Goal: Task Accomplishment & Management: Manage account settings

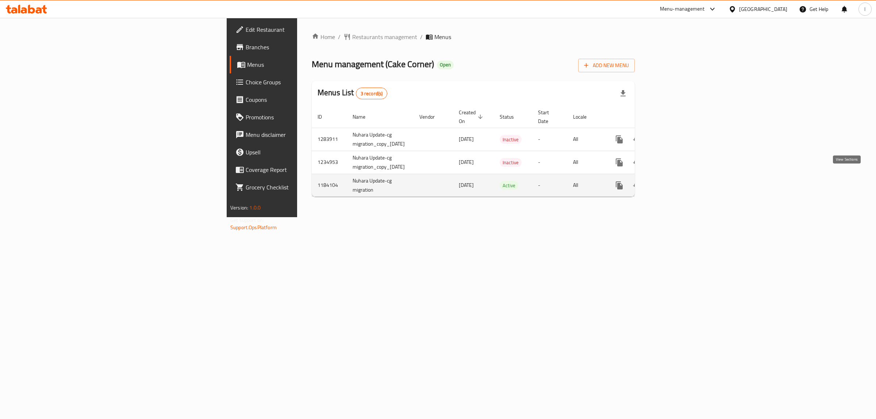
click at [677, 181] on icon "enhanced table" at bounding box center [672, 185] width 9 height 9
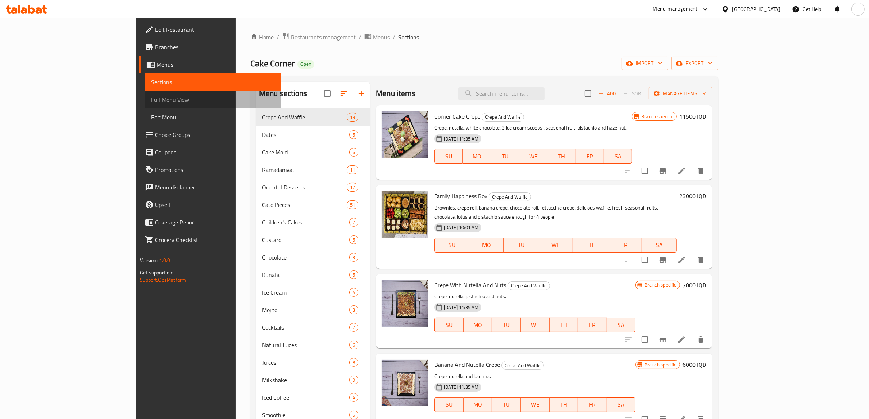
click at [151, 100] on span "Full Menu View" at bounding box center [213, 99] width 125 height 9
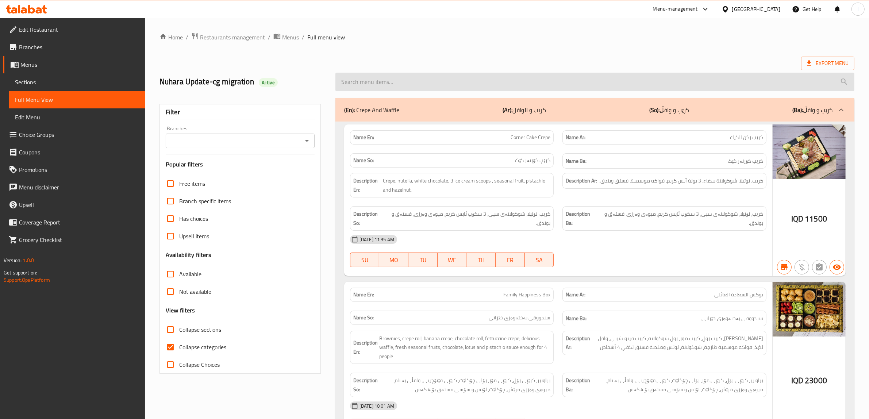
click at [519, 87] on input "search" at bounding box center [595, 82] width 519 height 19
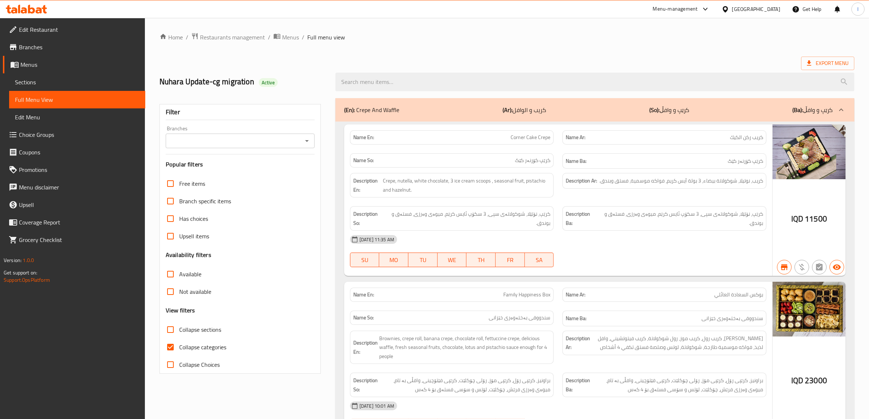
paste input "[PERSON_NAME]"
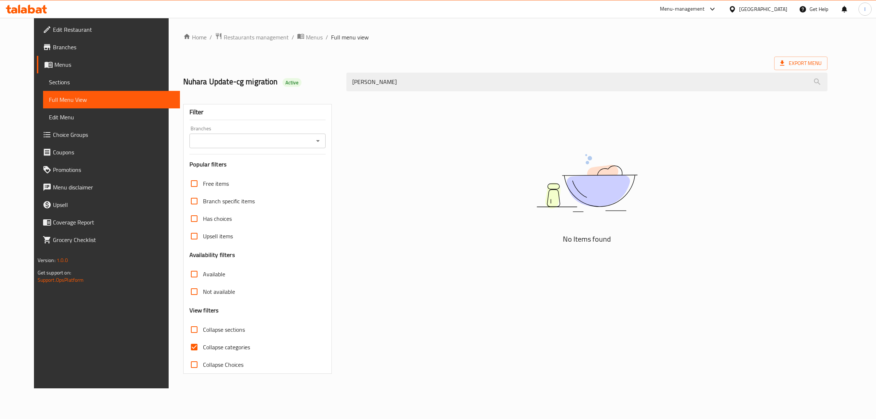
type input "[PERSON_NAME]"
click at [236, 152] on div "Filter Branches Branches Popular filters Free items Branch specific items Has c…" at bounding box center [257, 239] width 149 height 270
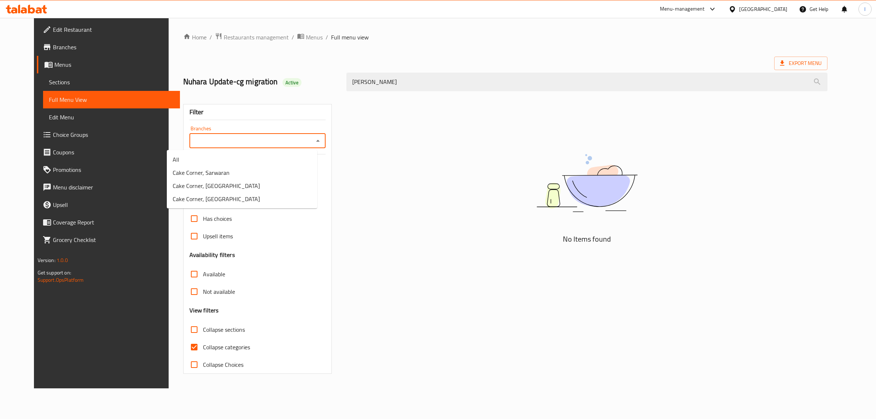
drag, startPoint x: 234, startPoint y: 144, endPoint x: 225, endPoint y: 165, distance: 23.1
click at [234, 145] on input "Branches" at bounding box center [252, 141] width 120 height 10
click at [297, 138] on input "Branches" at bounding box center [252, 141] width 120 height 10
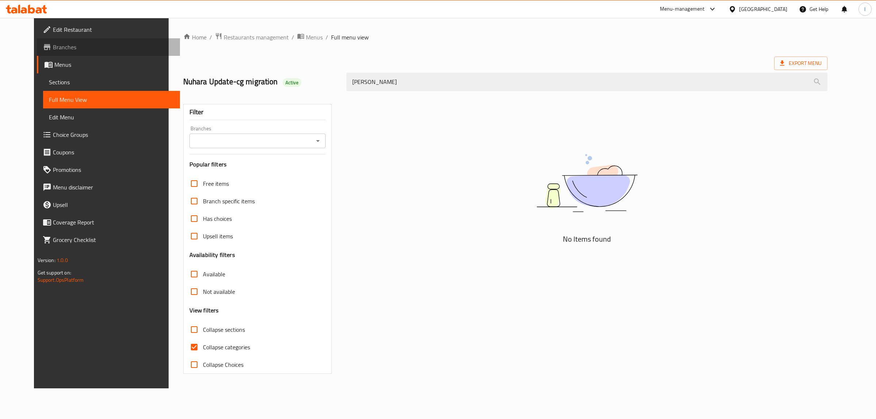
click at [53, 44] on span "Branches" at bounding box center [114, 47] width 122 height 9
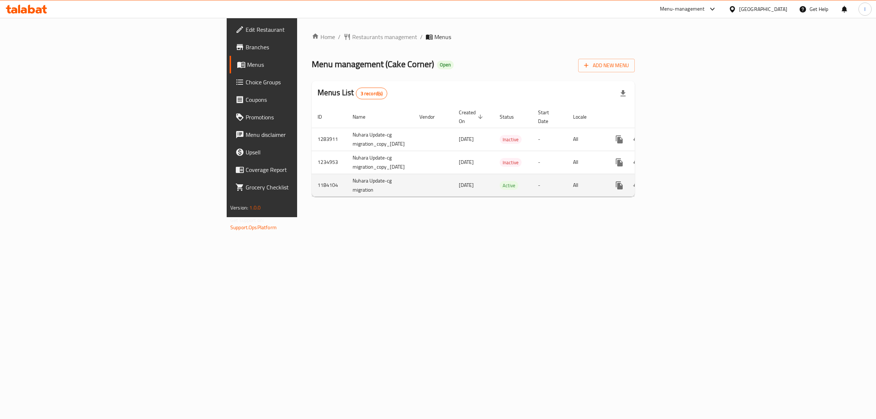
click at [676, 182] on icon "enhanced table" at bounding box center [672, 185] width 7 height 7
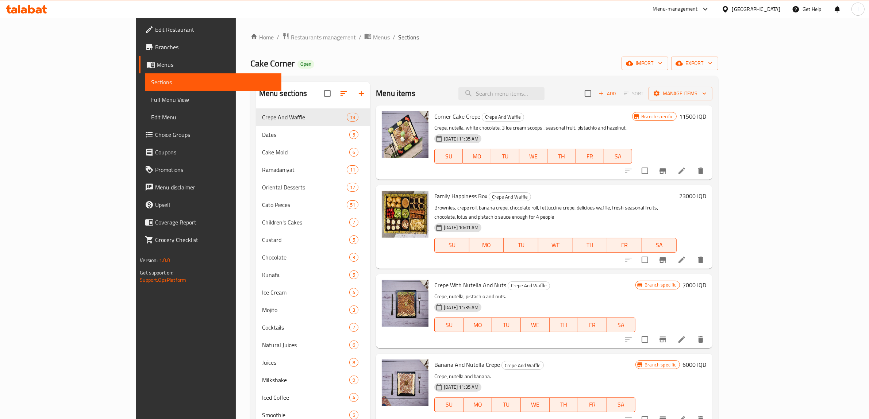
click at [151, 101] on span "Full Menu View" at bounding box center [213, 99] width 125 height 9
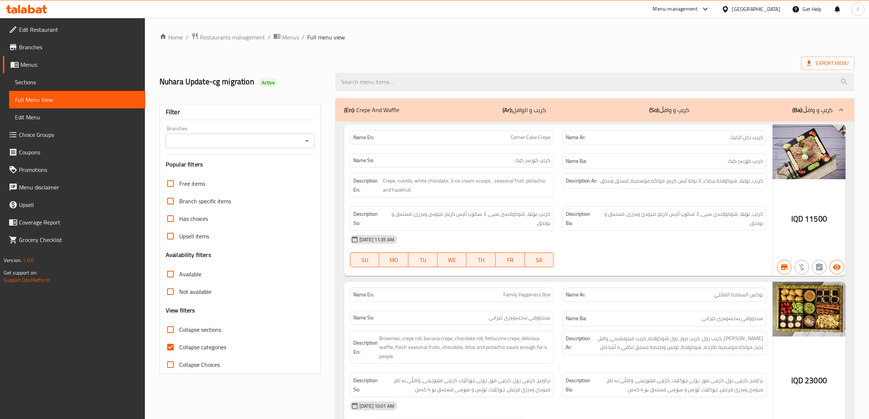
click at [60, 83] on span "Sections" at bounding box center [77, 82] width 125 height 9
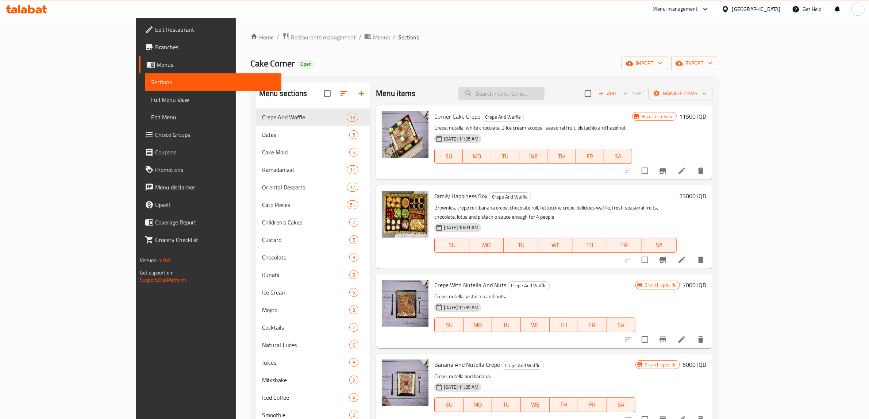
click at [545, 94] on input "search" at bounding box center [502, 93] width 86 height 13
paste input "[PERSON_NAME]"
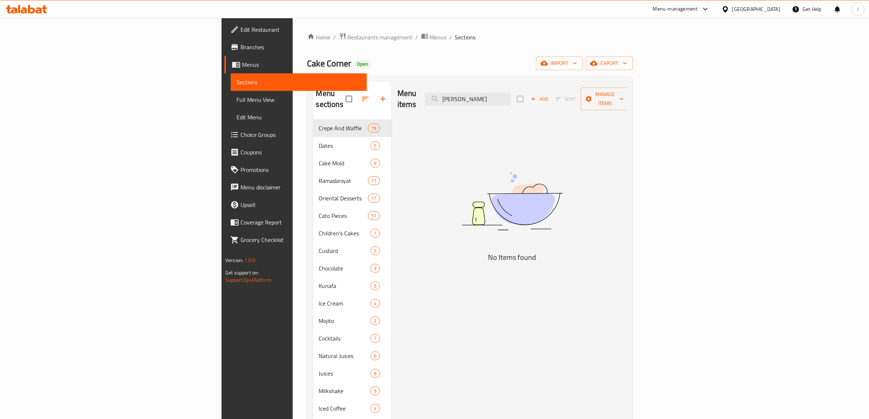
drag, startPoint x: 568, startPoint y: 95, endPoint x: 483, endPoint y: 91, distance: 85.5
click at [483, 91] on div "Menu items Cheese Halva Add Sort Manage items" at bounding box center [513, 99] width 230 height 35
type input "[PERSON_NAME]"
click at [237, 95] on span "Full Menu View" at bounding box center [299, 99] width 125 height 9
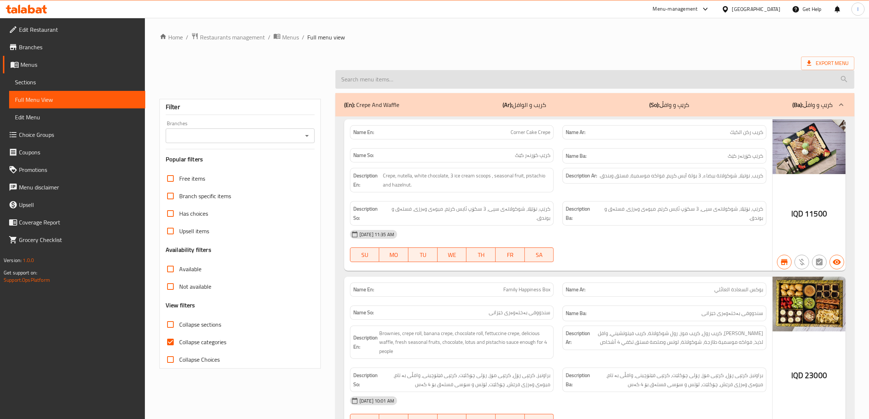
drag, startPoint x: 491, startPoint y: 77, endPoint x: 474, endPoint y: 81, distance: 17.8
click at [489, 77] on input "search" at bounding box center [595, 79] width 519 height 19
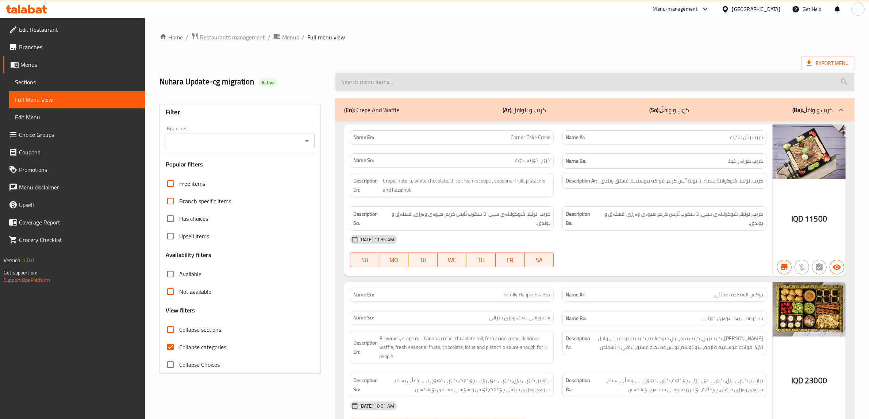
click at [474, 81] on input "search" at bounding box center [595, 82] width 519 height 19
paste input "[PERSON_NAME]"
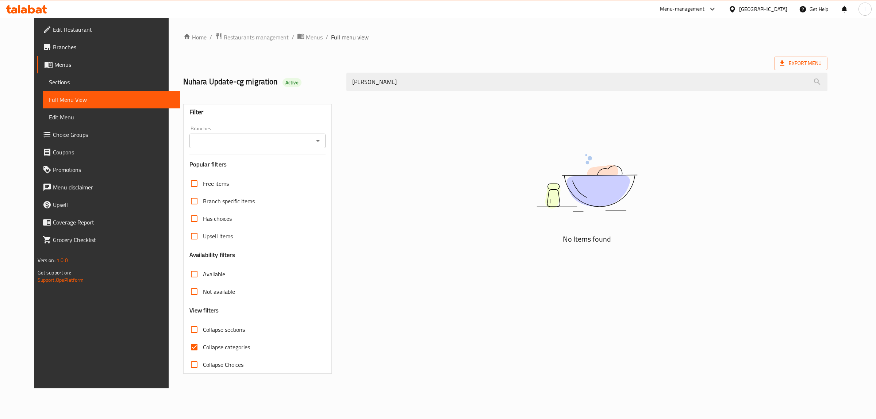
type input "[PERSON_NAME]"
click at [49, 79] on span "Sections" at bounding box center [112, 82] width 126 height 9
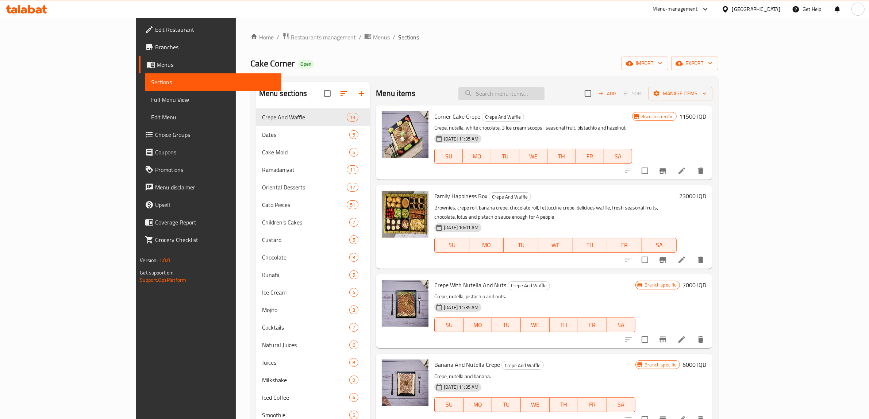
click at [540, 99] on input "search" at bounding box center [502, 93] width 86 height 13
paste input "[PERSON_NAME]"
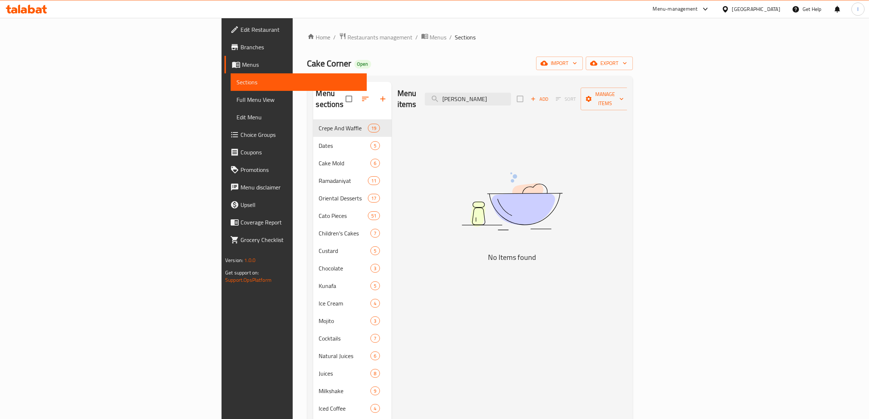
type input "[PERSON_NAME]"
click at [242, 69] on span "Menus" at bounding box center [301, 64] width 119 height 9
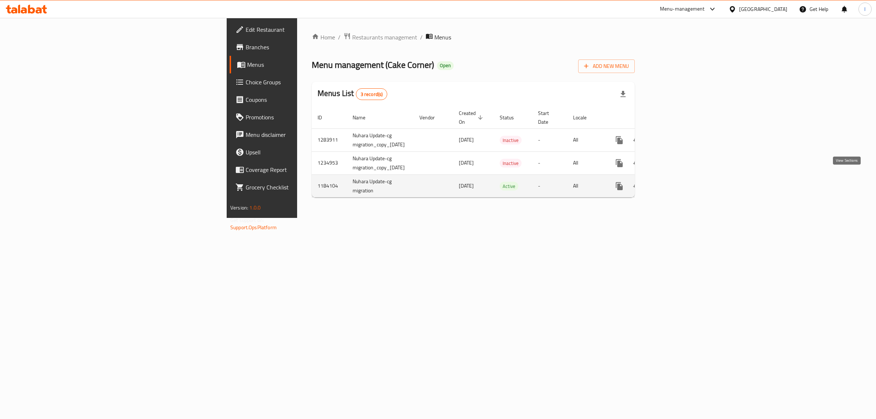
click at [677, 182] on icon "enhanced table" at bounding box center [672, 186] width 9 height 9
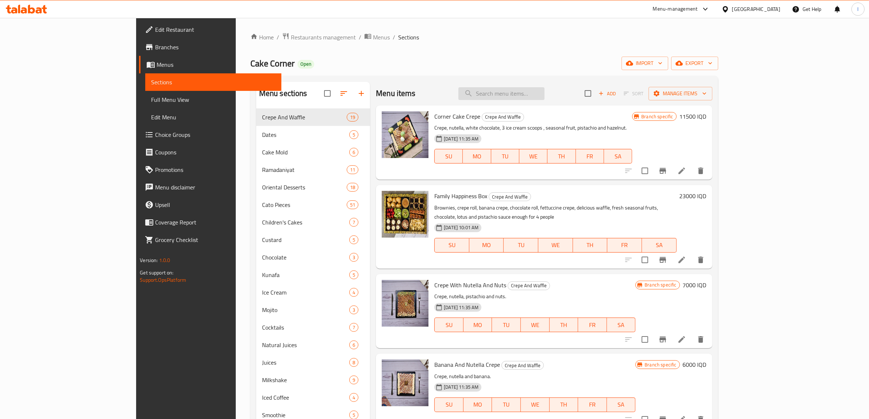
click at [545, 94] on input "search" at bounding box center [502, 93] width 86 height 13
paste input "[PERSON_NAME]"
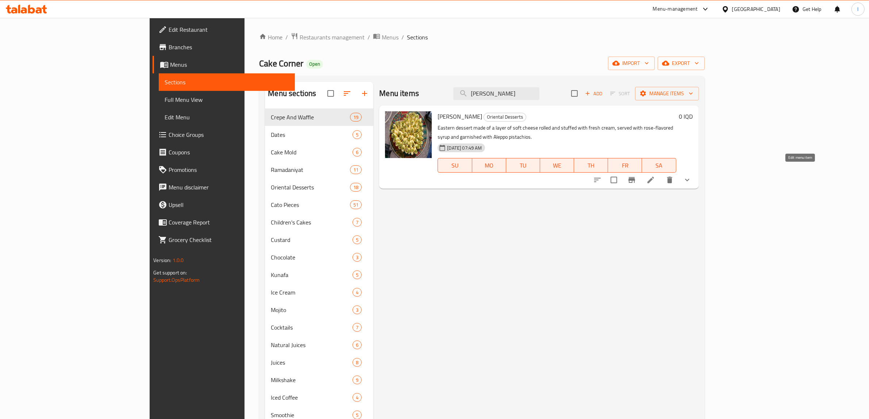
type input "[PERSON_NAME]"
click at [655, 176] on icon at bounding box center [651, 180] width 9 height 9
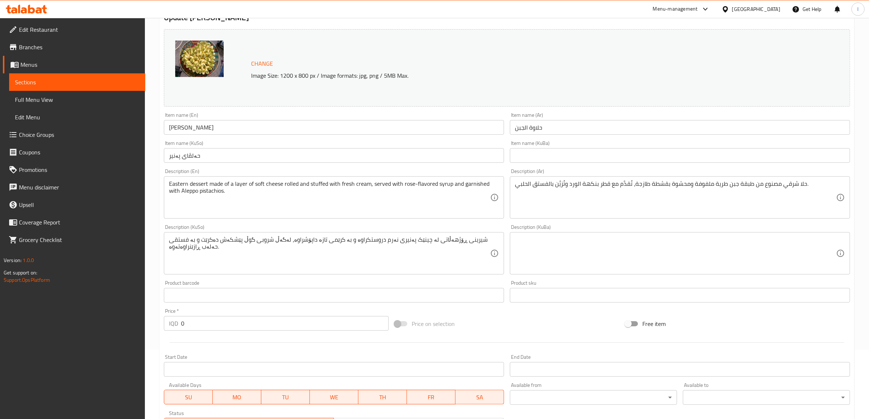
scroll to position [91, 0]
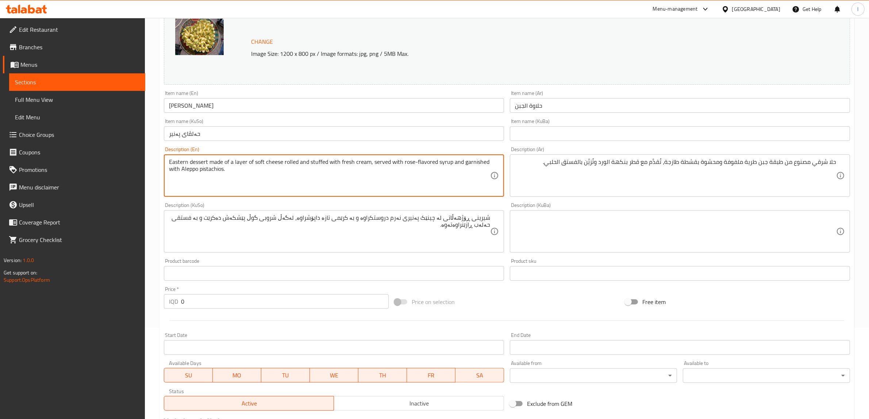
click at [235, 165] on textarea "Eastern dessert made of a layer of soft cheese rolled and stuffed with fresh cr…" at bounding box center [329, 175] width 321 height 35
drag, startPoint x: 303, startPoint y: 164, endPoint x: 293, endPoint y: 166, distance: 10.7
click at [293, 166] on textarea "Eastern dessert made of layer of soft cheese rolled and stuffed with fresh crea…" at bounding box center [329, 175] width 321 height 35
click at [403, 165] on textarea "Eastern dessert made of layer of soft cheese rolled, stuffed with fresh cream, …" at bounding box center [329, 175] width 321 height 35
click at [402, 165] on textarea "Eastern dessert made of layer of soft cheese rolled, stuffed with fresh cream, …" at bounding box center [329, 175] width 321 height 35
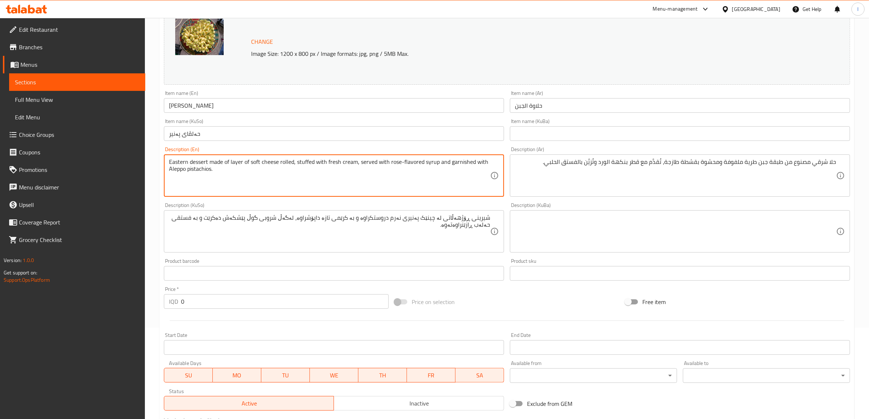
click at [402, 164] on textarea "Eastern dessert made of layer of soft cheese rolled, stuffed with fresh cream, …" at bounding box center [329, 175] width 321 height 35
type textarea "Eastern dessert made of layer of soft cheese rolled, stuffed with fresh cream, …"
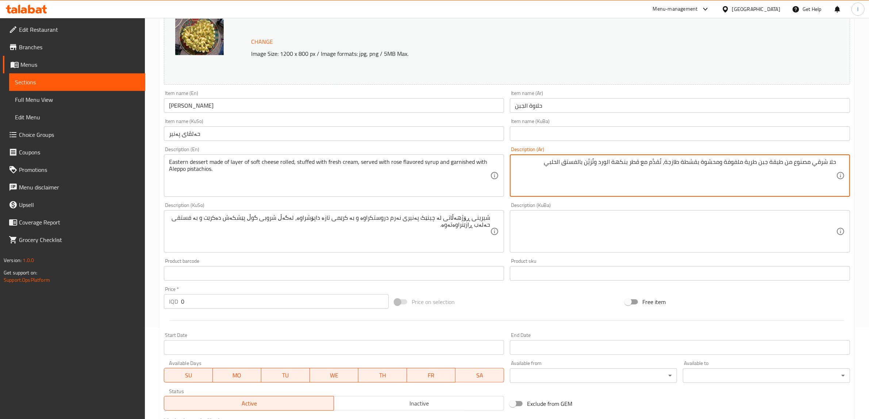
drag, startPoint x: 722, startPoint y: 164, endPoint x: 727, endPoint y: 167, distance: 5.4
click at [727, 167] on textarea "حلا شرقي مصنوع من طبقة جبن طرية ملفوفة ومحشوة بقشطة طازجة، تُقدَّم مع قطر بنكهة…" at bounding box center [675, 175] width 321 height 35
click at [664, 161] on textarea "حلا شرقي مصنوع من طبقة جبن طرية ملفوفة, محشوة بقشطة طازجة، تُقدَّم مع قطر بنكهة…" at bounding box center [675, 175] width 321 height 35
click at [655, 163] on textarea "حلا شرقي مصنوع من طبقة جبن طرية ملفوفة, محشوة بقشطة طازجة، تقدَّم مع قطر بنكهة …" at bounding box center [675, 175] width 321 height 35
click at [657, 163] on textarea "حلا شرقي مصنوع من طبقة جبن طرية ملفوفة, محشوة بقشطة طازجة، تقدَّم مع قطر بنكهة …" at bounding box center [675, 175] width 321 height 35
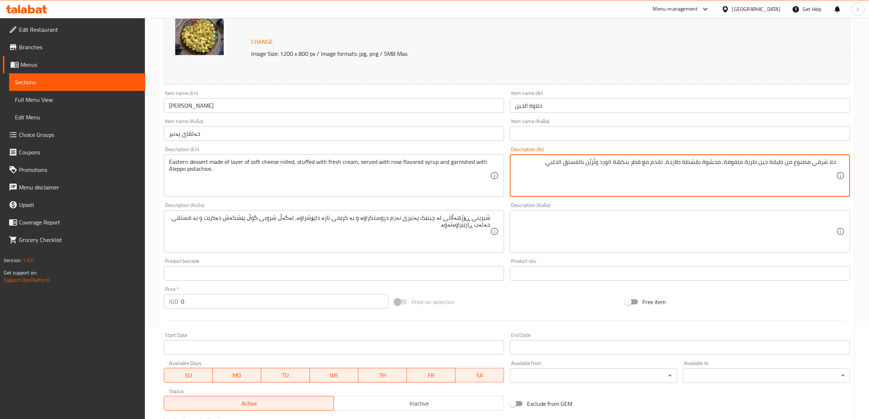
drag, startPoint x: 612, startPoint y: 163, endPoint x: 612, endPoint y: 173, distance: 10.2
click at [612, 163] on textarea "حلا شرقي مصنوع من طبقة جبن طرية ملفوفة, محشوة بقشطة طازجة، تقدم مع قطر بنكهة ال…" at bounding box center [675, 175] width 321 height 35
click at [601, 165] on textarea "حلا شرقي مصنوع من طبقة جبن طرية ملفوفة, محشوة بقشطة طازجة، تقدم مع قطر بنكهة ور…" at bounding box center [675, 175] width 321 height 35
click at [596, 163] on textarea "حلا شرقي مصنوع من طبقة جبن طرية ملفوفة, محشوة بقشطة طازجة، تقدم مع قطر بنكهة ور…" at bounding box center [675, 175] width 321 height 35
click at [566, 165] on textarea "حلا شرقي مصنوع من طبقة جبن طرية ملفوفة, محشوة بقشطة طازجة، تقدم مع قطر بنكهة ور…" at bounding box center [675, 175] width 321 height 35
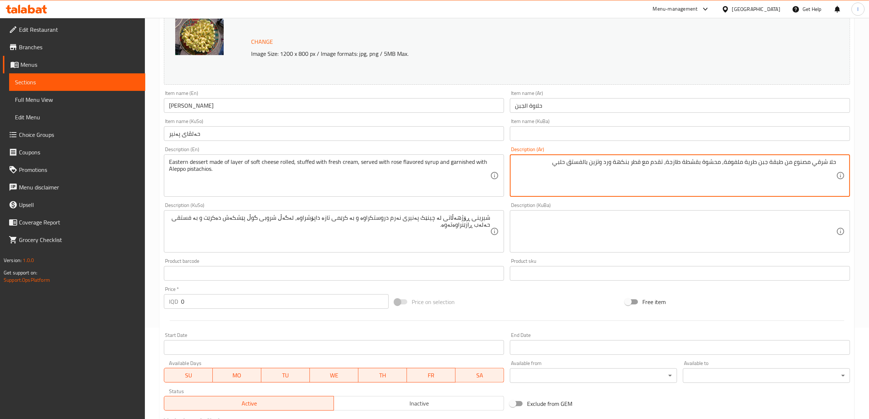
type textarea "حلا شرقي مصنوع من طبقة جبن طرية ملفوفة, محشوة بقشطة طازجة، تقدم مع قطر بنكهة ور…"
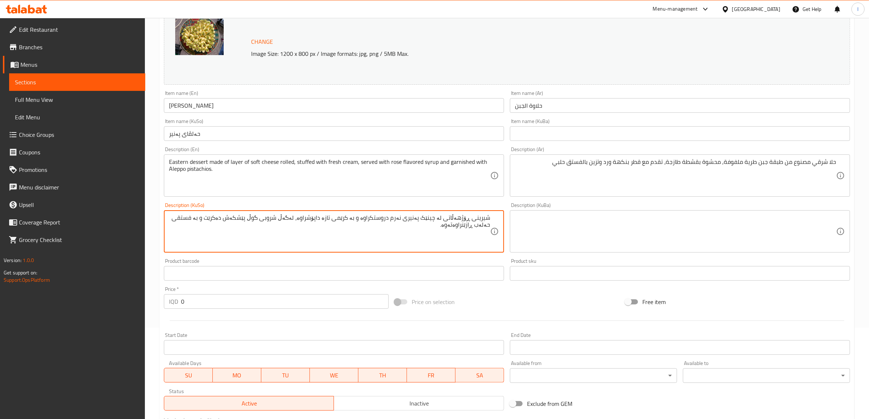
click at [364, 222] on textarea "شیرینی ڕۆژهەڵاتی لە چینێک پەنیری نەرم دروستکراوە و بە کرێمی تازە داپۆشراوە، لەگ…" at bounding box center [329, 231] width 321 height 35
click at [366, 221] on textarea "شیرینی ڕۆژهەڵاتی لە چینێک پەنیری نەرم دروستکراوە و بە کرێمی تازە داپۆشراوە، لەگ…" at bounding box center [329, 231] width 321 height 35
click at [370, 220] on textarea "شیرینی ڕۆژهەڵاتی لە چینێک پەنیری نەرم دروستکراوە و بە کرێمی تازە داپۆشراوە، لەگ…" at bounding box center [329, 231] width 321 height 35
click at [398, 222] on textarea "شیرینی ڕۆژهەڵاتی لە چینێک پەنیری نەرم دروستکراوە و بە کرێمی تازە داپۆشراوە، لەگ…" at bounding box center [329, 231] width 321 height 35
click at [343, 220] on textarea "شیرینی ڕۆژهەڵاتی لە چینێک پەنیری نەرمی لوولکراو دروستکراوە و بە کرێمی تازە داپۆ…" at bounding box center [329, 231] width 321 height 35
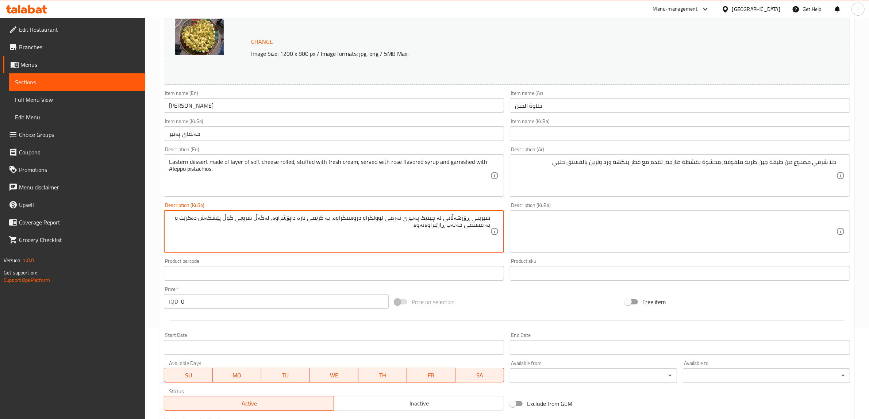
click at [329, 234] on textarea "شیرینی ڕۆژهەڵاتی لە چینێک پەنیری نەرمی لوولکراو دروستکراوە، بە کرێمی تازە داپۆش…" at bounding box center [329, 231] width 321 height 35
click at [311, 217] on textarea "شیرینی ڕۆژهەڵاتی لە چینێک پەنیری نەرمی لوولکراو دروستکراوە، بە کرێمی تازە داپۆش…" at bounding box center [329, 231] width 321 height 35
click at [314, 218] on textarea "شیرینی ڕۆژهەڵاتی لە چینێک پەنیری نەرمی لوولکراو دروستکراوە، بە کرێمی تازە داپۆش…" at bounding box center [329, 231] width 321 height 35
click at [294, 217] on textarea "شیرینی ڕۆژهەڵاتی لە چینێک پەنیری نەرمی لوولکراو دروستکراوە، بە کرێمی فرێش داپۆش…" at bounding box center [329, 231] width 321 height 35
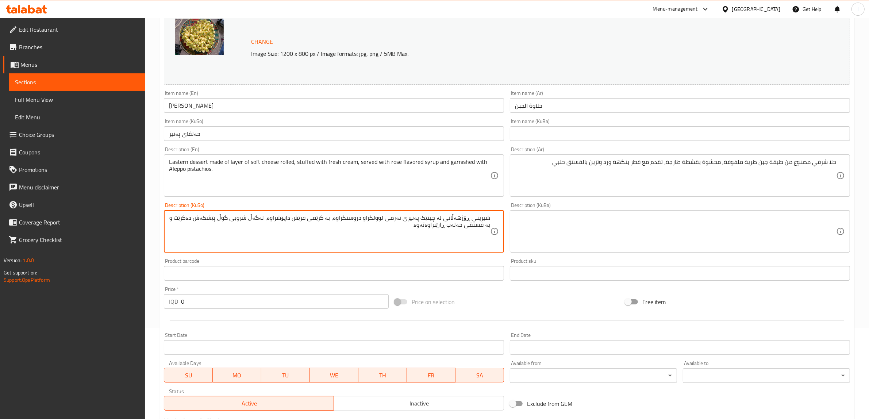
click at [294, 217] on textarea "شیرینی ڕۆژهەڵاتی لە چینێک پەنیری نەرمی لوولکراو دروستکراوە، بە کرێمی فرێش داپۆش…" at bounding box center [329, 231] width 321 height 35
click at [260, 221] on textarea "شیرینی ڕۆژهەڵاتی لە چینێک پەنیری نەرمی لوولکراو دروستکراوە، بە کرێمی فرێش پڕکرا…" at bounding box center [329, 231] width 321 height 35
click at [455, 227] on textarea "شیرینی ڕۆژهەڵاتی لە چینێک پەنیری نەرمی لوولکراو دروستکراوە، بە کرێمی فرێش پڕکرا…" at bounding box center [329, 231] width 321 height 35
click at [457, 228] on textarea "شیرینی ڕۆژهەڵاتی لە چینێک پەنیری نەرمی لوولکراو دروستکراوە، بە کرێمی فرێش پڕکرا…" at bounding box center [329, 231] width 321 height 35
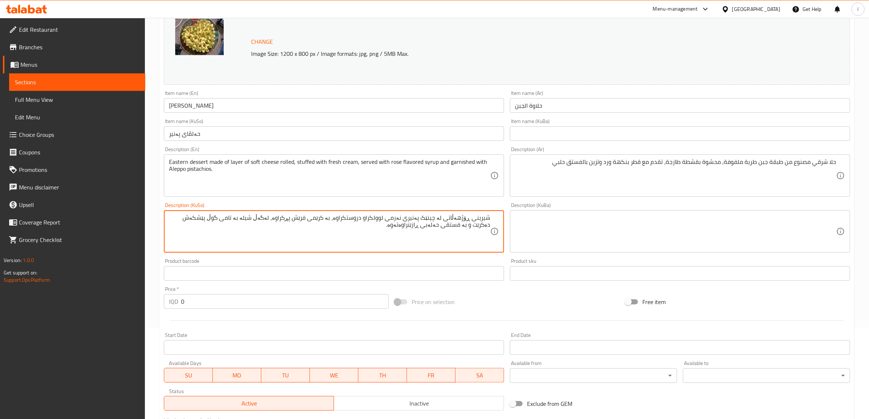
click at [397, 228] on textarea "شیرینی ڕۆژهەڵاتی لە چینێک پەنیری نەرمی لوولکراو دروستکراوە، بە کرێمی فرێش پڕکرا…" at bounding box center [329, 231] width 321 height 35
drag, startPoint x: 372, startPoint y: 229, endPoint x: 532, endPoint y: 198, distance: 163.3
click at [532, 198] on div "Change Image Size: 1200 x 800 px / Image formats: jpg, png / 5MB Max. Item name…" at bounding box center [507, 208] width 692 height 409
type textarea "شیرینی ڕۆژهەڵاتی لە چینێک پەنیری نەرمی لوولکراو دروستکراوە، بە کرێمی فرێش پڕکرا…"
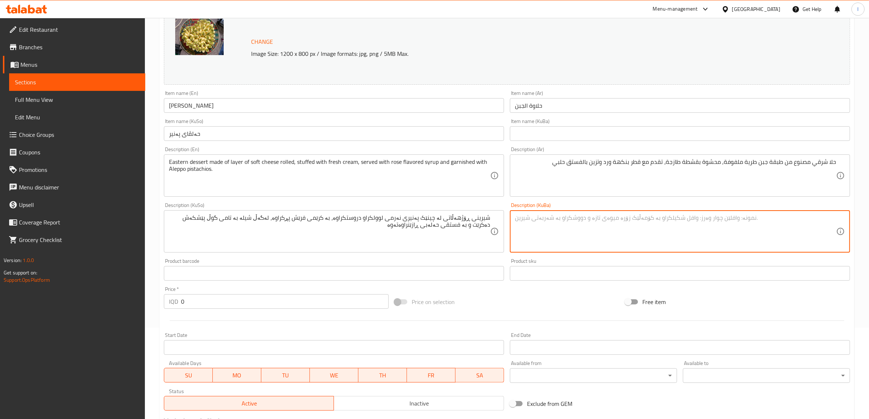
click at [608, 225] on textarea at bounding box center [675, 231] width 321 height 35
paste textarea "شیرینی ڕۆژهەڵاتی لە چینێک پەنیری نەرمی لوولکراو دروستکراوە، بە کرێمی فرێش پڕکرا…"
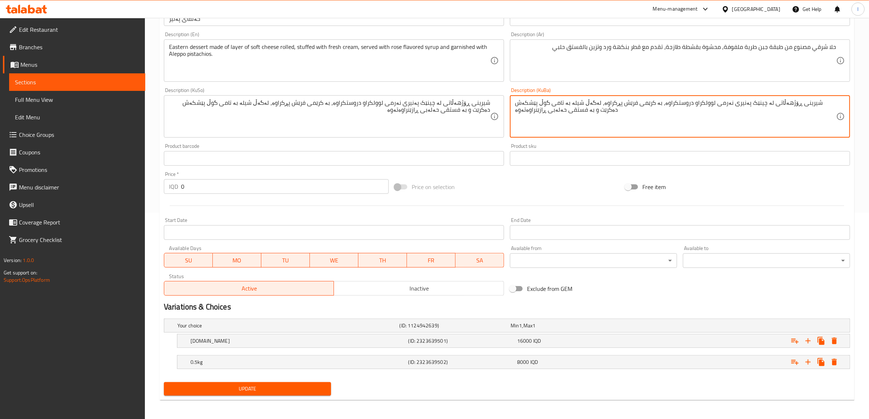
scroll to position [207, 0]
type textarea "شیرینی ڕۆژهەڵاتی لە چینێک پەنیری نەرمی لوولکراو دروستکراوە، بە کرێمی فرێش پڕکرا…"
click at [311, 342] on h5 "[DOMAIN_NAME]" at bounding box center [298, 339] width 215 height 7
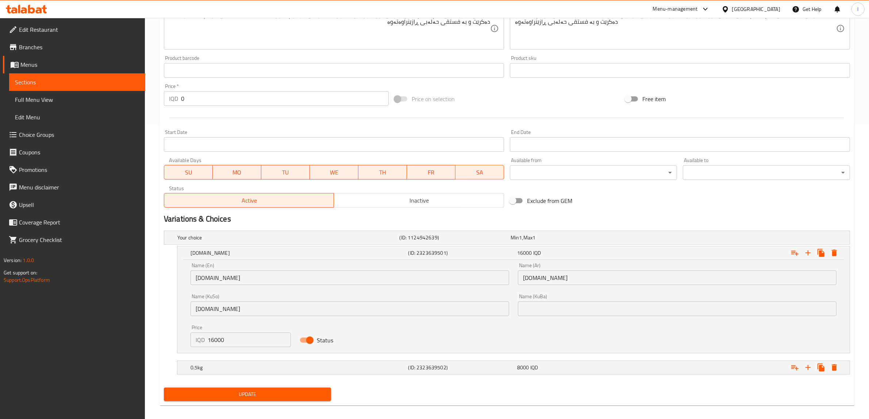
scroll to position [301, 0]
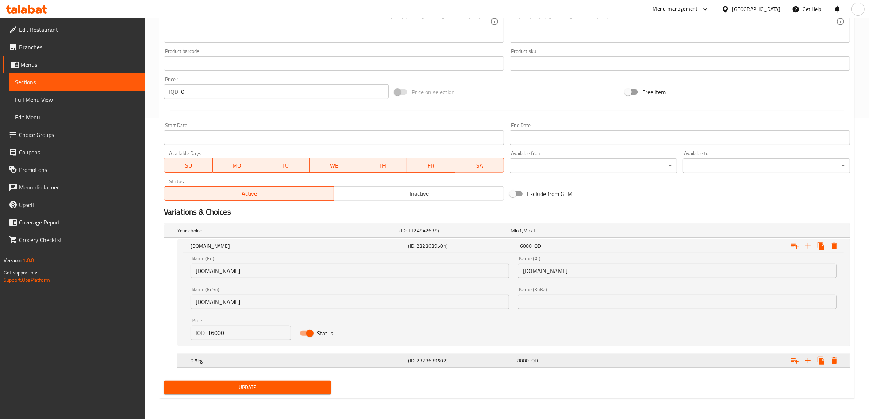
click at [313, 360] on h5 "0.5kg" at bounding box center [298, 360] width 215 height 7
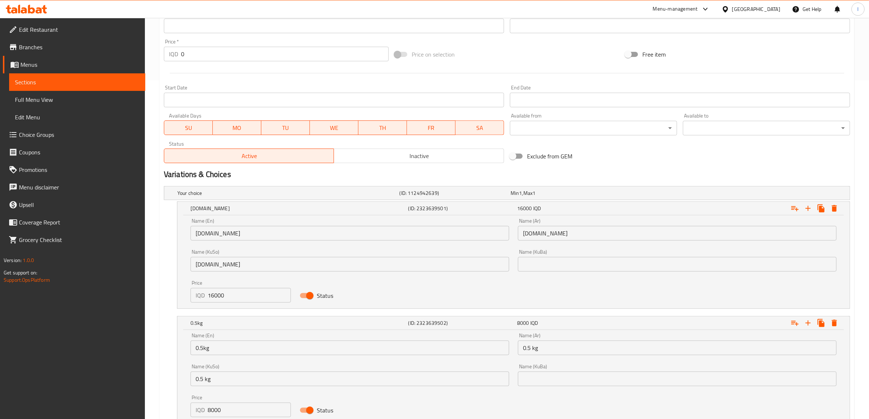
scroll to position [395, 0]
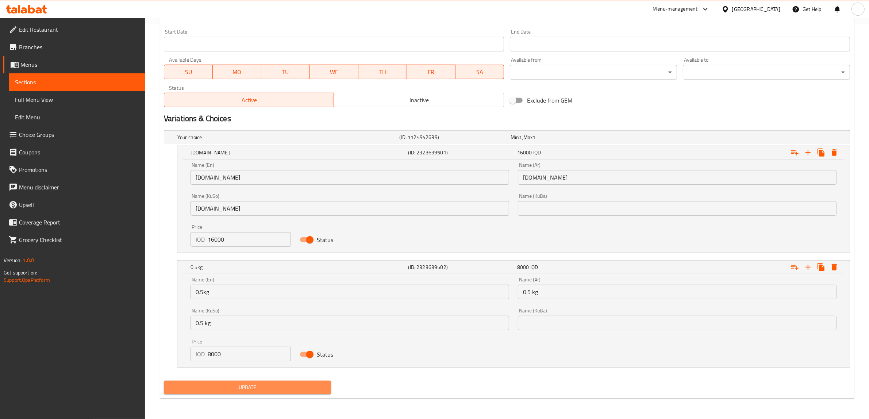
click at [309, 383] on span "Update" at bounding box center [248, 387] width 156 height 9
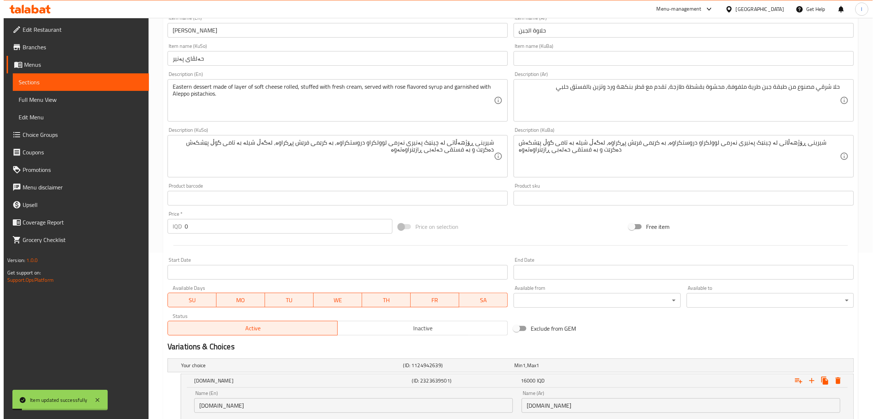
scroll to position [0, 0]
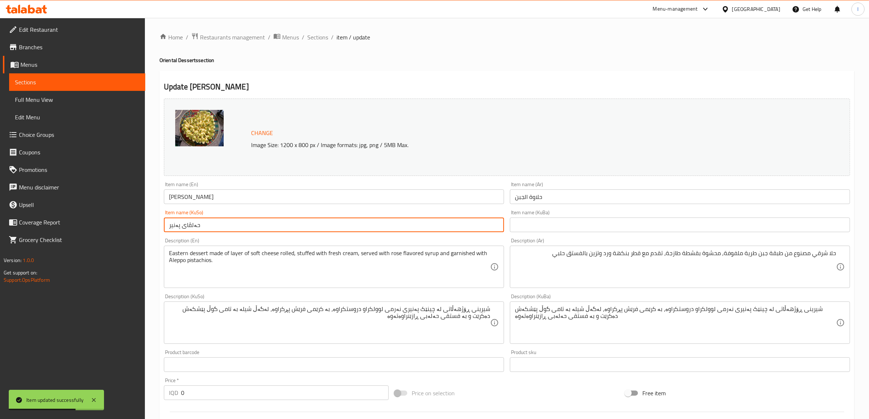
drag, startPoint x: 247, startPoint y: 231, endPoint x: 164, endPoint y: 230, distance: 82.9
click at [164, 230] on input "حەلڤای پەنیر" at bounding box center [334, 225] width 340 height 15
click at [187, 201] on input "[PERSON_NAME]" at bounding box center [334, 197] width 340 height 15
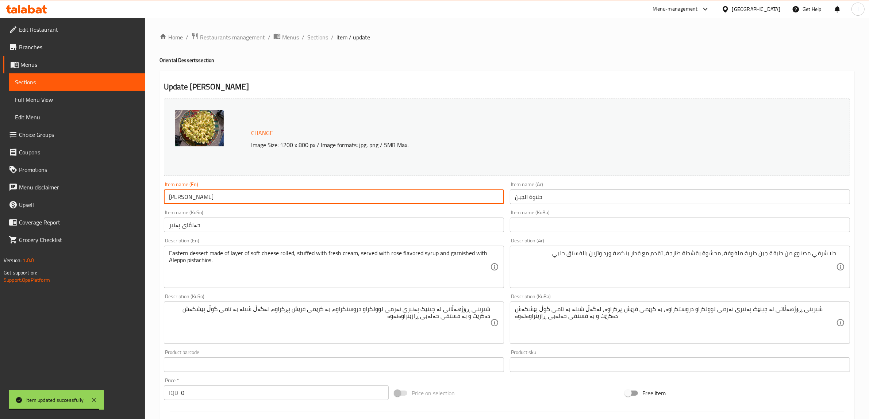
click at [187, 201] on input "[PERSON_NAME]" at bounding box center [334, 197] width 340 height 15
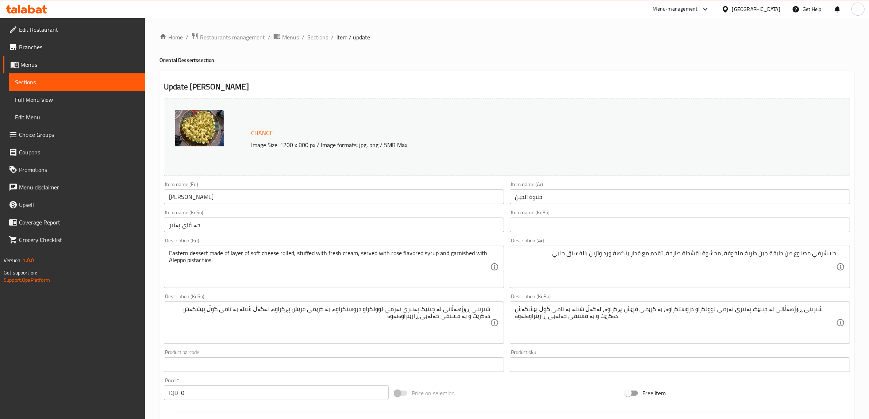
click at [47, 101] on span "Full Menu View" at bounding box center [77, 99] width 125 height 9
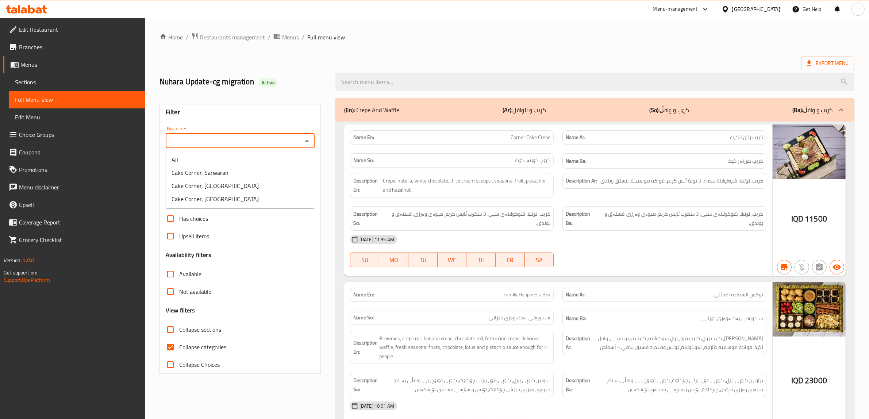
drag, startPoint x: 231, startPoint y: 140, endPoint x: 208, endPoint y: 172, distance: 39.6
click at [231, 140] on input "Branches" at bounding box center [234, 141] width 133 height 10
click at [202, 171] on span "Cake Corner, Sarwaran" at bounding box center [200, 172] width 57 height 9
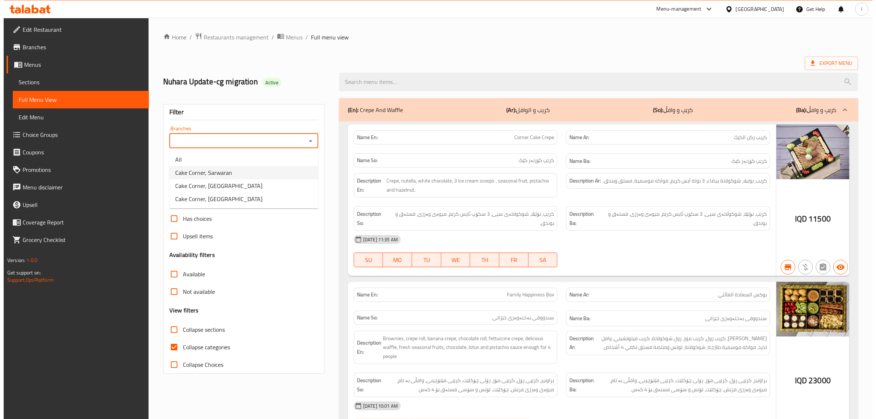
type input "Cake Corner, Sarwaran"
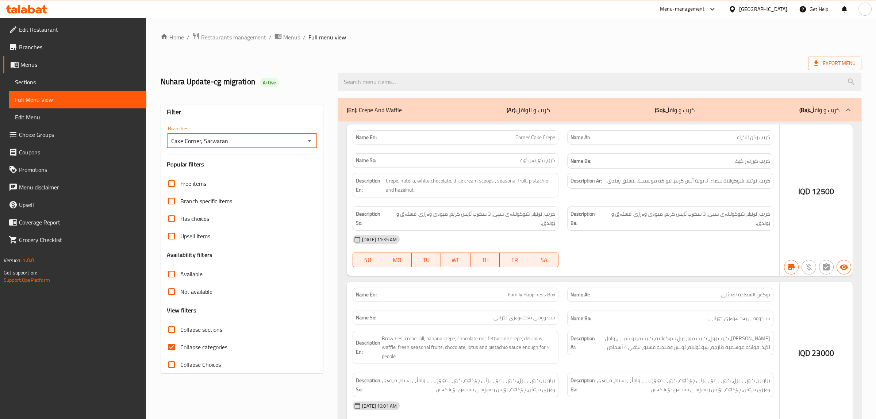
click at [420, 83] on div at bounding box center [438, 209] width 876 height 419
click at [418, 80] on div at bounding box center [438, 209] width 876 height 419
click at [406, 81] on div at bounding box center [438, 209] width 876 height 419
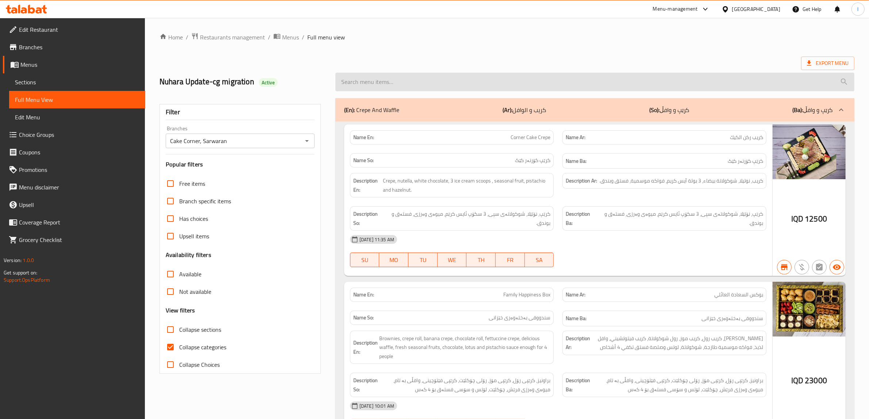
click at [394, 83] on input "search" at bounding box center [595, 82] width 519 height 19
paste input "[PERSON_NAME]"
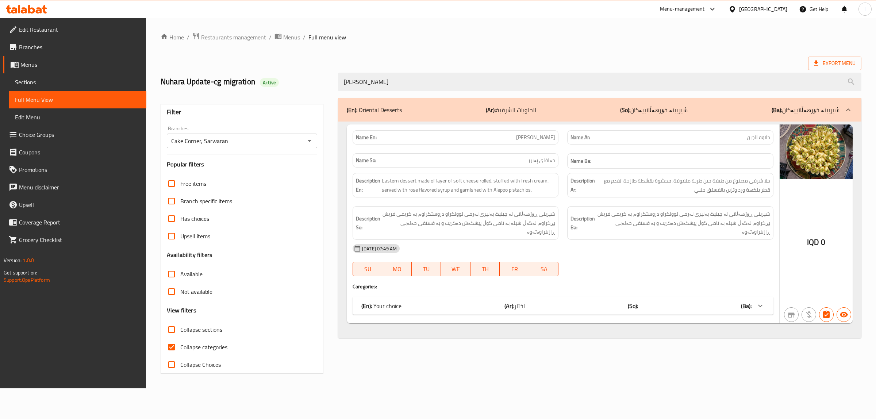
type input "[PERSON_NAME]"
click at [201, 342] on label "Collapse categories" at bounding box center [195, 348] width 65 height 18
click at [168, 346] on input "Collapse categories" at bounding box center [172, 348] width 18 height 18
checkbox input "false"
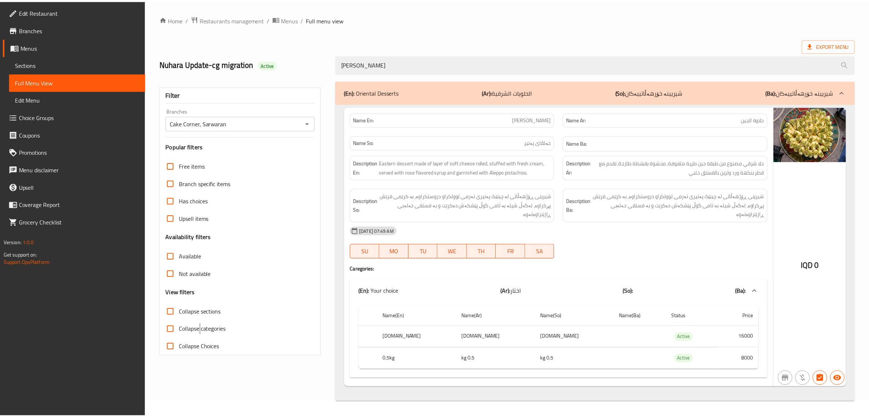
scroll to position [8, 0]
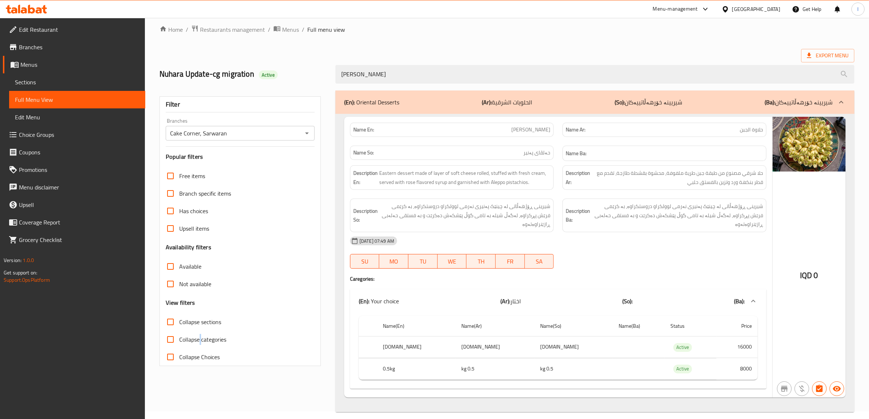
click at [43, 83] on span "Sections" at bounding box center [77, 82] width 125 height 9
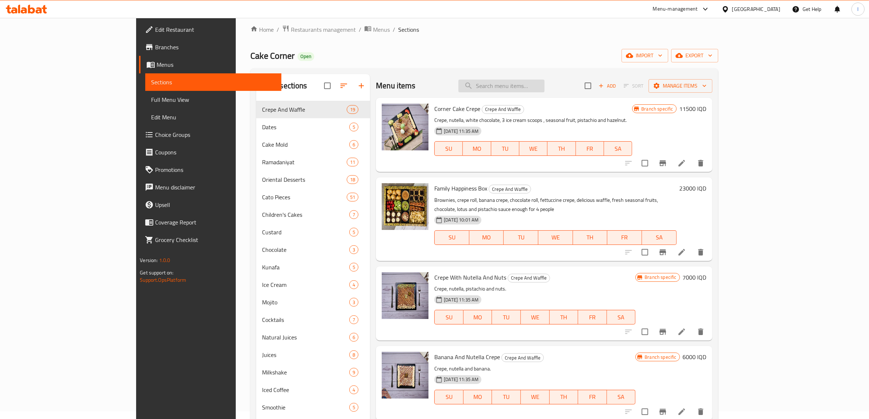
click at [545, 83] on input "search" at bounding box center [502, 86] width 86 height 13
paste input "[PERSON_NAME]"
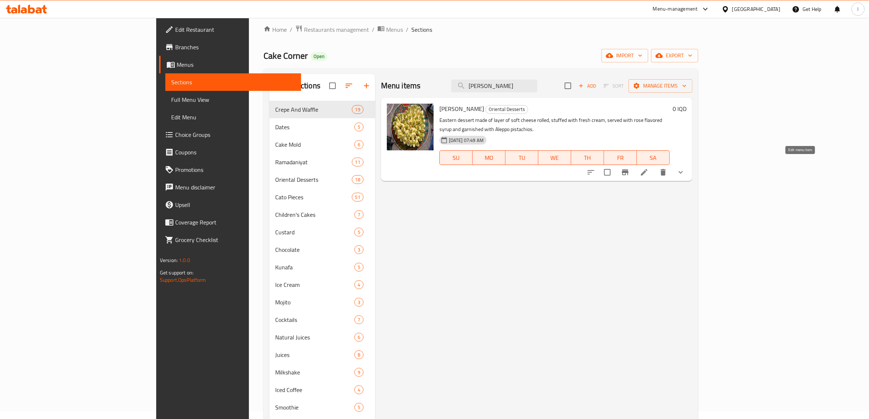
type input "[PERSON_NAME]"
click at [649, 168] on icon at bounding box center [644, 172] width 9 height 9
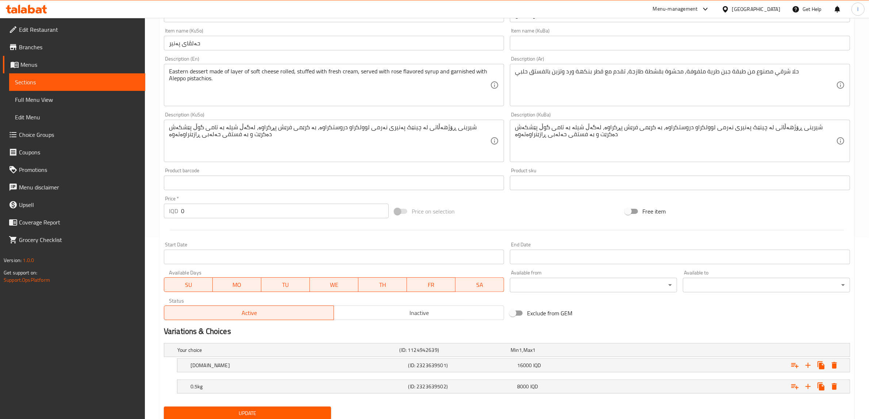
scroll to position [183, 0]
click at [437, 364] on h5 "(ID: 2323639501)" at bounding box center [462, 364] width 106 height 7
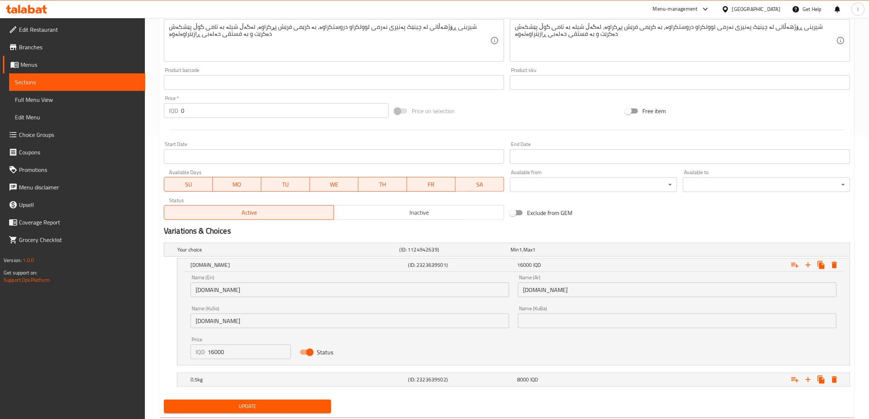
scroll to position [301, 0]
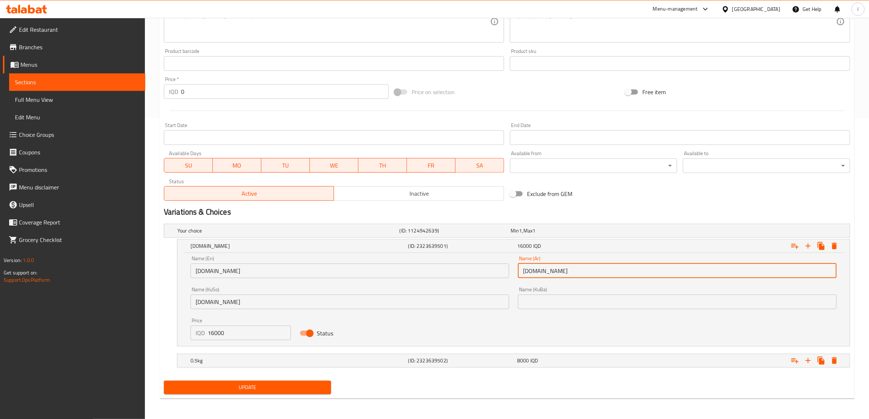
drag, startPoint x: 528, startPoint y: 272, endPoint x: 554, endPoint y: 273, distance: 26.3
click at [554, 273] on input "[DOMAIN_NAME]" at bounding box center [677, 271] width 319 height 15
drag, startPoint x: 813, startPoint y: 274, endPoint x: 814, endPoint y: 269, distance: 4.6
click at [815, 273] on input "1." at bounding box center [677, 271] width 319 height 15
paste input "كجم"
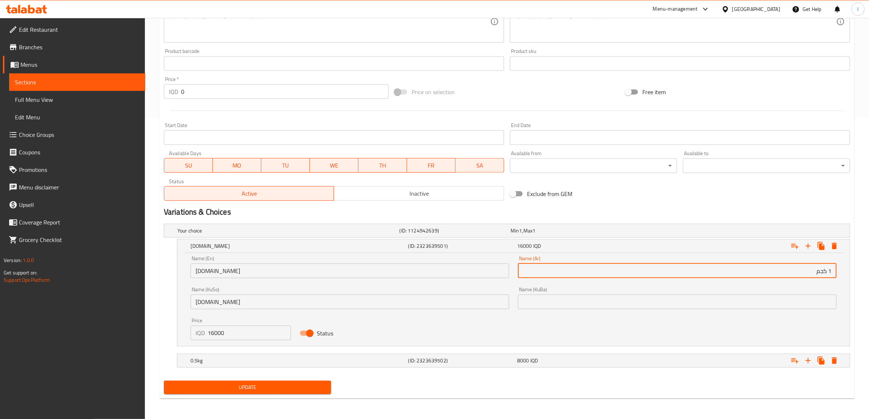
type input "1 كجم"
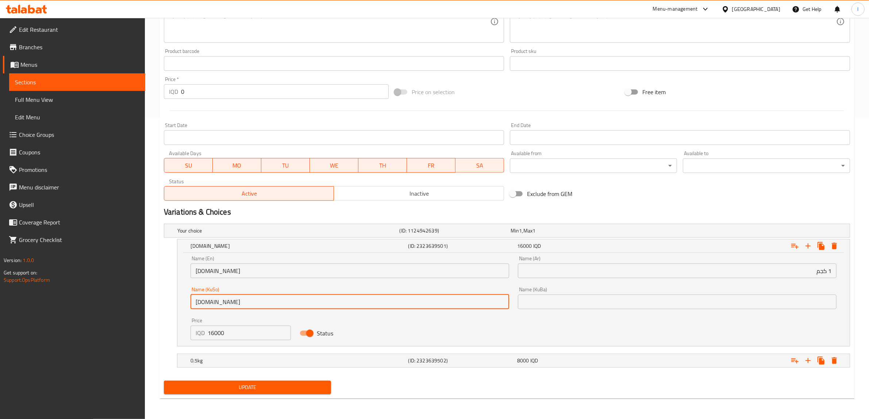
click at [344, 297] on input "[DOMAIN_NAME]" at bounding box center [350, 302] width 319 height 15
drag, startPoint x: 480, startPoint y: 303, endPoint x: 501, endPoint y: 307, distance: 21.1
click at [501, 307] on input "[DOMAIN_NAME]" at bounding box center [350, 302] width 319 height 15
paste input "کگم"
type input "1کگم"
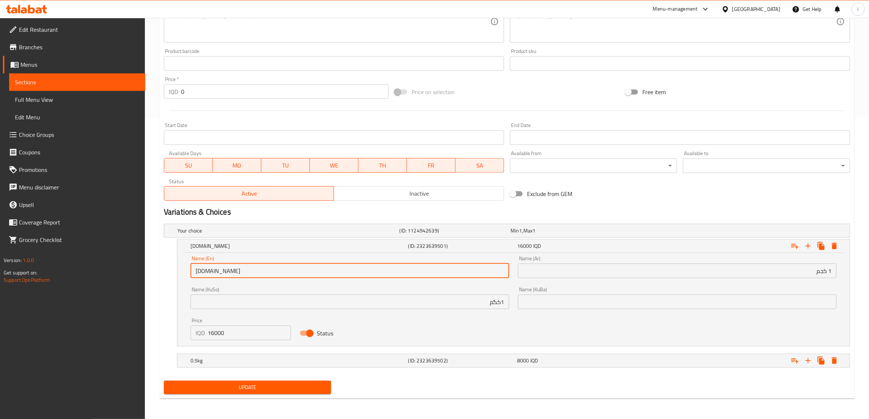
click at [200, 274] on input "[DOMAIN_NAME]" at bounding box center [350, 271] width 319 height 15
type input "1 kg"
click at [414, 363] on h5 "(ID: 2323639502)" at bounding box center [462, 360] width 106 height 7
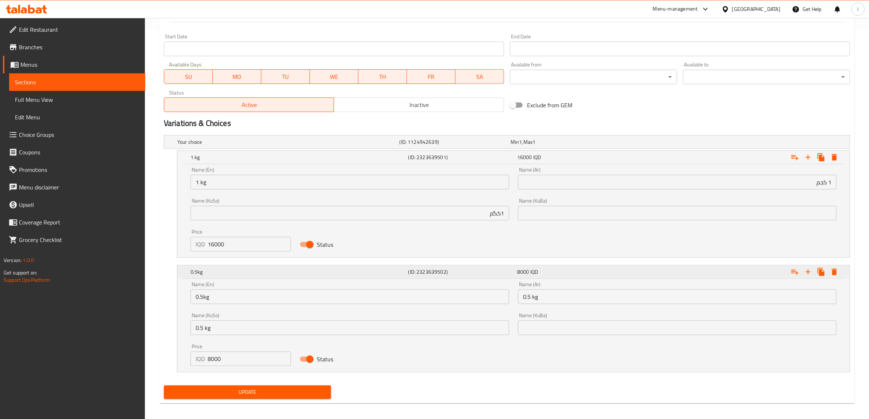
scroll to position [395, 0]
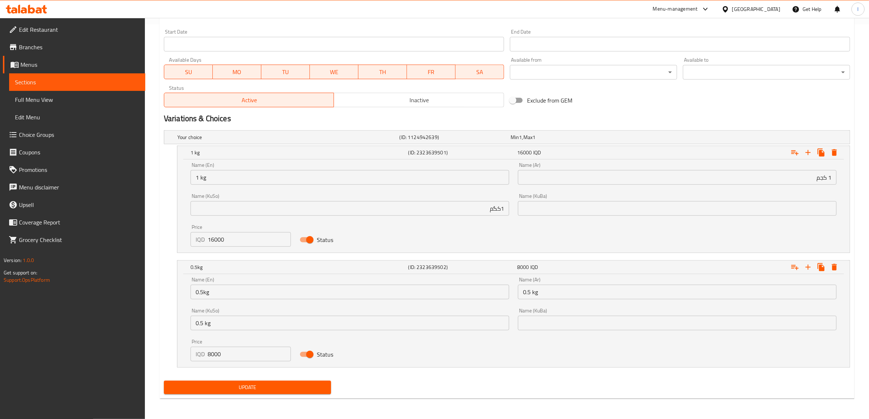
click at [221, 291] on input "0.5kg" at bounding box center [350, 292] width 319 height 15
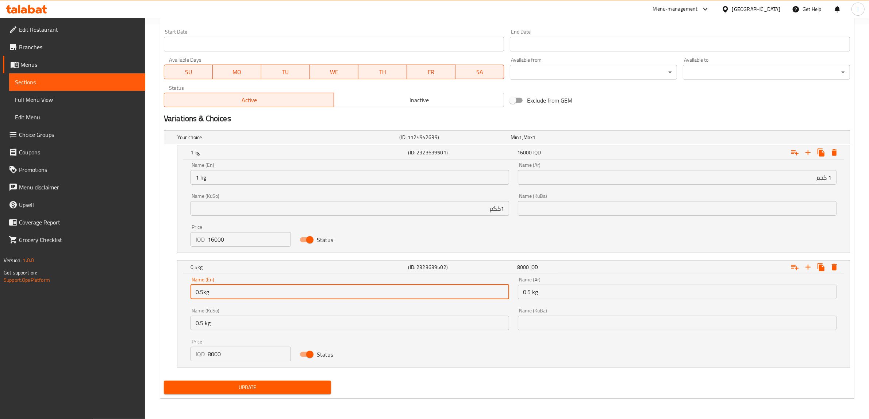
click at [604, 284] on div "Name (Ar) 0.5 kg Name (Ar)" at bounding box center [677, 288] width 319 height 22
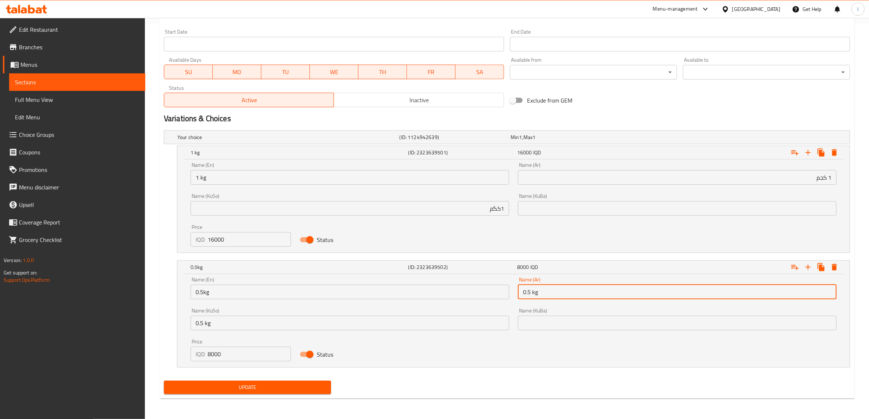
click at [591, 291] on input "0.5 kg" at bounding box center [677, 292] width 319 height 15
click at [370, 324] on input "0.5 kg" at bounding box center [350, 323] width 319 height 15
drag, startPoint x: 790, startPoint y: 289, endPoint x: 823, endPoint y: 290, distance: 33.3
click at [823, 290] on input "0.5 kg" at bounding box center [677, 292] width 319 height 15
paste input "كجم"
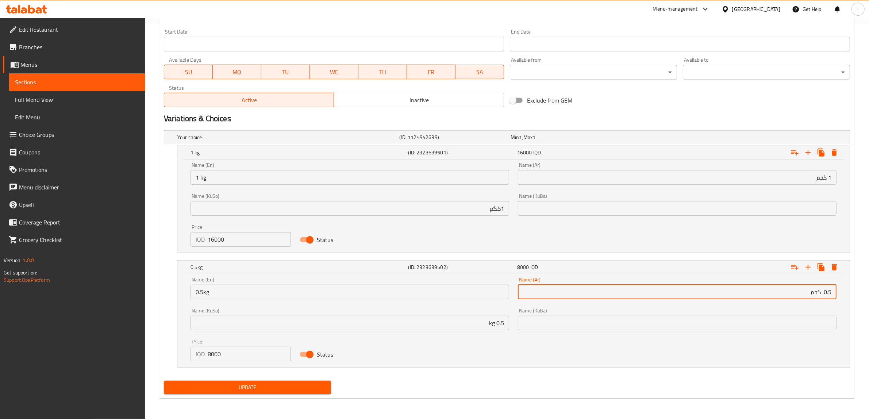
type input "0.5 كجم"
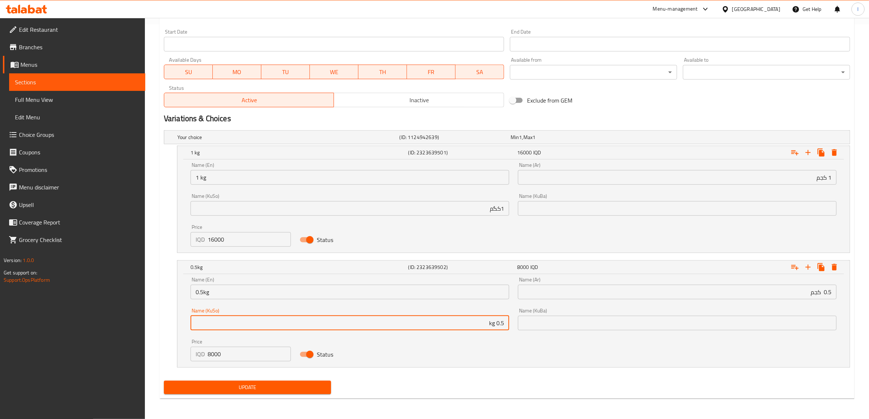
drag, startPoint x: 452, startPoint y: 323, endPoint x: 495, endPoint y: 332, distance: 44.4
click at [495, 332] on div "Name (KuSo) 0.5 kg Name ([PERSON_NAME])" at bounding box center [350, 319] width 328 height 31
paste input "کگم"
type input "0.5 کگم"
click at [823, 291] on input "0.5 كجم" at bounding box center [677, 292] width 319 height 15
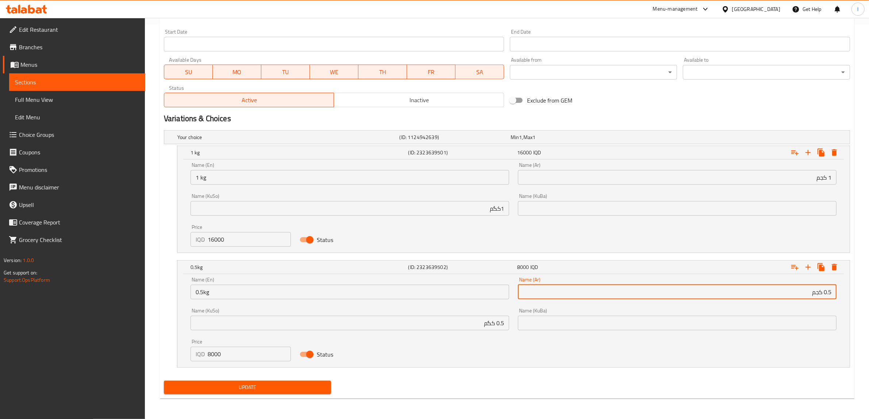
type input "0.5 كجم"
click at [282, 385] on span "Update" at bounding box center [248, 387] width 156 height 9
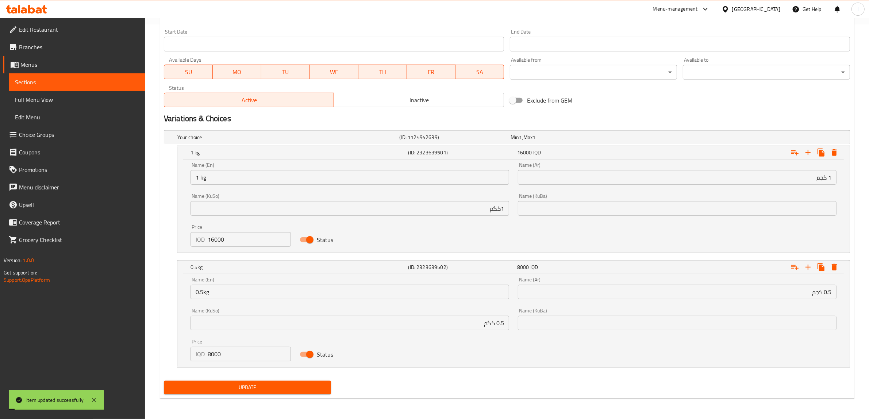
click at [55, 100] on span "Full Menu View" at bounding box center [77, 99] width 125 height 9
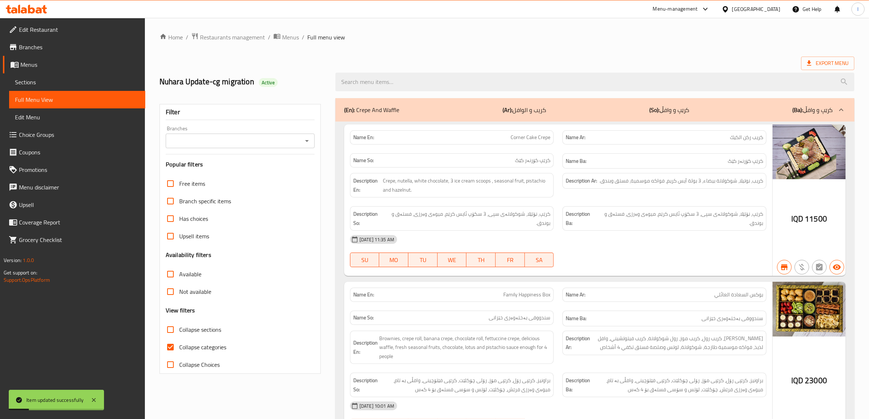
click at [206, 142] on input "Branches" at bounding box center [234, 141] width 133 height 10
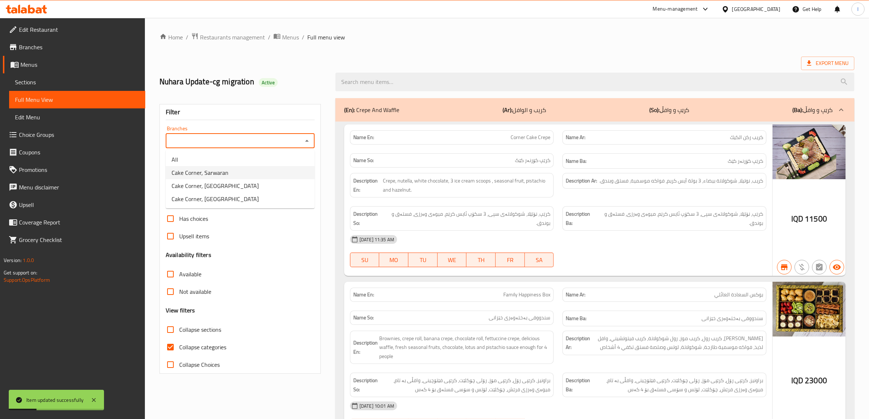
click at [211, 172] on span "Cake Corner, Sarwaran" at bounding box center [200, 172] width 57 height 9
type input "Cake Corner, Sarwaran"
click at [202, 351] on span "Collapse categories" at bounding box center [202, 347] width 47 height 9
click at [179, 351] on input "Collapse categories" at bounding box center [171, 348] width 18 height 18
checkbox input "false"
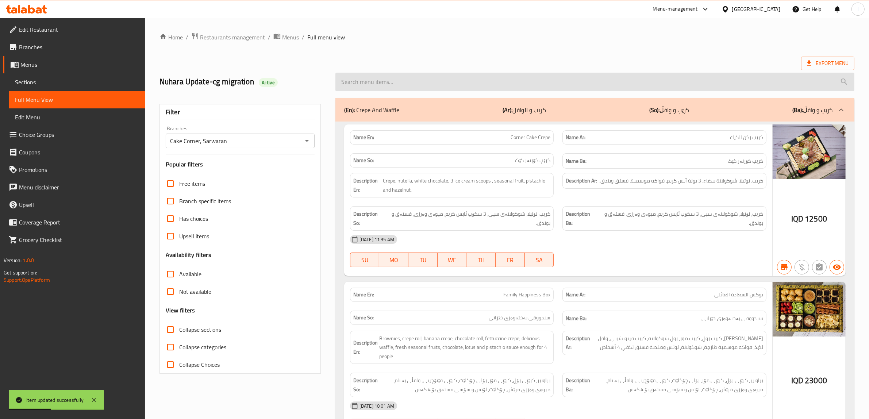
click at [417, 83] on input "search" at bounding box center [595, 82] width 519 height 19
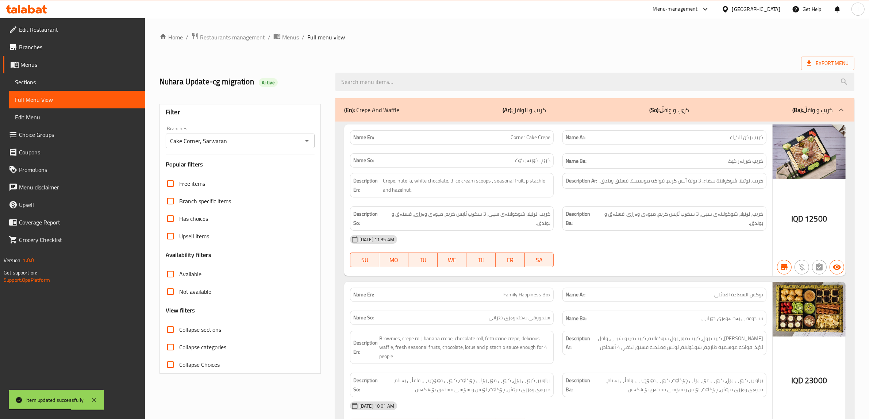
paste input "[PERSON_NAME]"
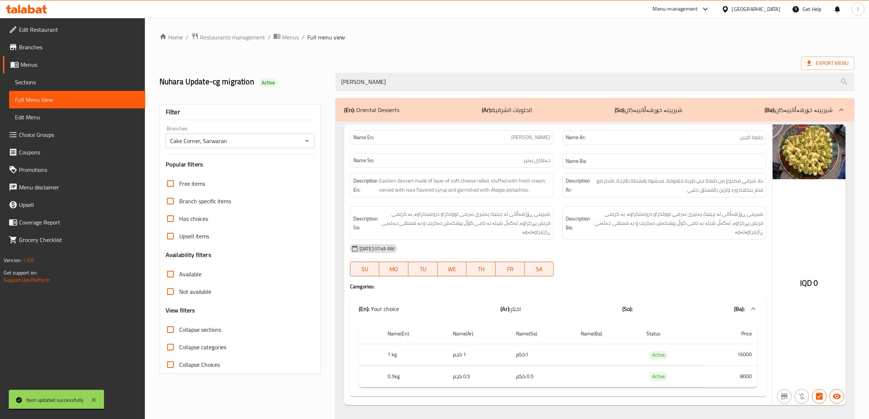
type input "[PERSON_NAME]"
click at [47, 79] on span "Sections" at bounding box center [77, 82] width 125 height 9
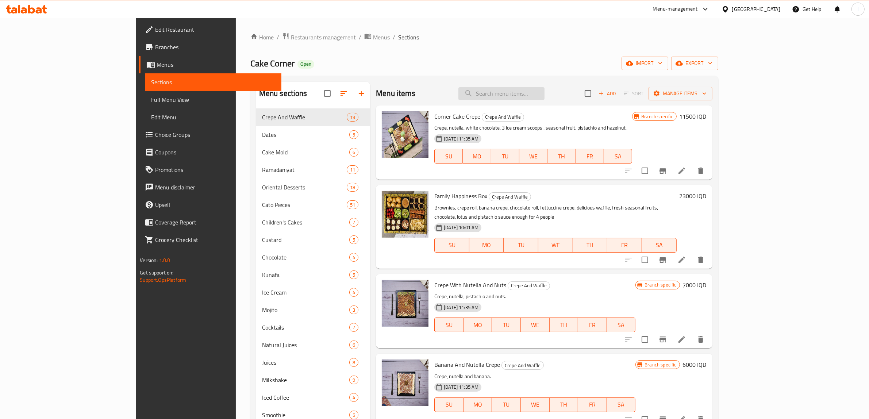
click at [545, 99] on input "search" at bounding box center [502, 93] width 86 height 13
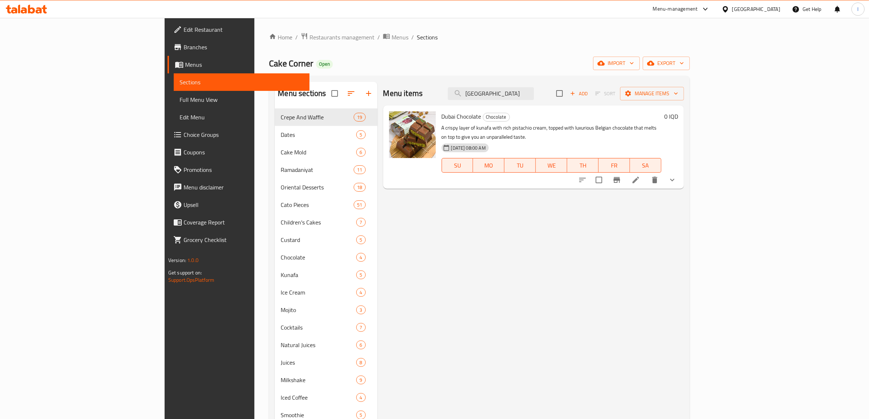
type input "[GEOGRAPHIC_DATA]"
click at [646, 176] on li at bounding box center [636, 179] width 20 height 13
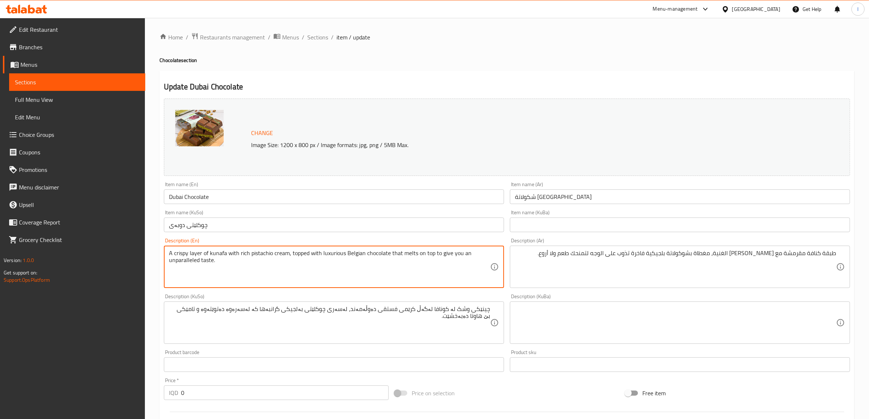
drag, startPoint x: 174, startPoint y: 255, endPoint x: 147, endPoint y: 260, distance: 28.0
click at [179, 254] on textarea "A crispy layer of kunafa with rich pistachio cream, topped with luxurious Belgi…" at bounding box center [329, 267] width 321 height 35
drag, startPoint x: 173, startPoint y: 252, endPoint x: 169, endPoint y: 254, distance: 4.3
click at [169, 254] on textarea "A crispy layer of kunafa with rich pistachio cream, topped with luxurious Belgi…" at bounding box center [329, 267] width 321 height 35
drag, startPoint x: 175, startPoint y: 255, endPoint x: 142, endPoint y: 259, distance: 32.3
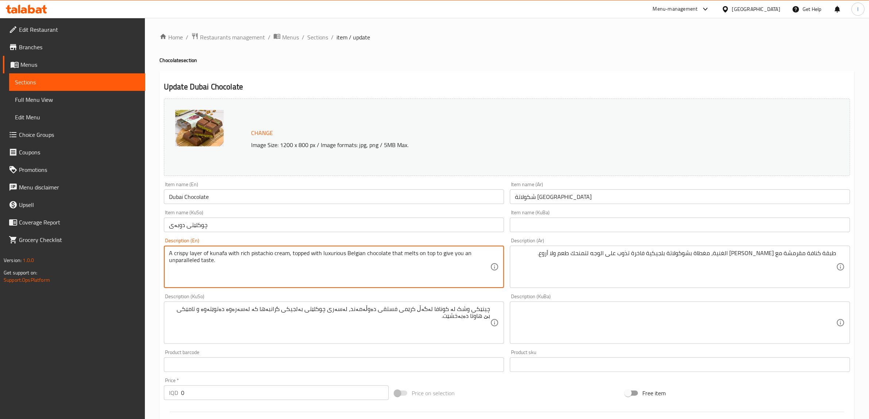
click at [142, 259] on div "Edit Restaurant Branches Menus Sections Full Menu View Edit Menu Choice Groups …" at bounding box center [434, 322] width 869 height 609
click at [190, 251] on textarea "A crispy layer of kunafa with rich pistachio cream, topped with luxurious Belgi…" at bounding box center [329, 267] width 321 height 35
drag, startPoint x: 176, startPoint y: 254, endPoint x: 156, endPoint y: 255, distance: 20.1
click at [156, 255] on div "Home / Restaurants management / Menus / Sections / item / update Chocolate sect…" at bounding box center [507, 322] width 725 height 609
click at [291, 258] on textarea "Crispy layer of kunafa with rich pistachio cream, topped with luxurious Belgian…" at bounding box center [329, 267] width 321 height 35
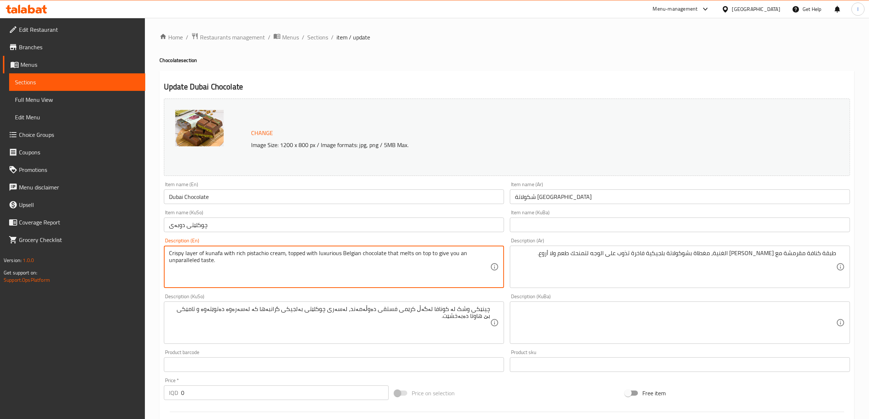
click at [177, 259] on textarea "Crispy layer of kunafa with rich pistachio cream, topped with luxurious Belgian…" at bounding box center [329, 267] width 321 height 35
click at [230, 262] on textarea "Crispy layer of kunafa with rich pistachio cream, topped with luxurious Belgian…" at bounding box center [329, 267] width 321 height 35
drag, startPoint x: 234, startPoint y: 261, endPoint x: 429, endPoint y: 258, distance: 195.0
click at [429, 258] on textarea "Crispy layer of kunafa with rich pistachio cream, topped with luxurious Belgian…" at bounding box center [329, 267] width 321 height 35
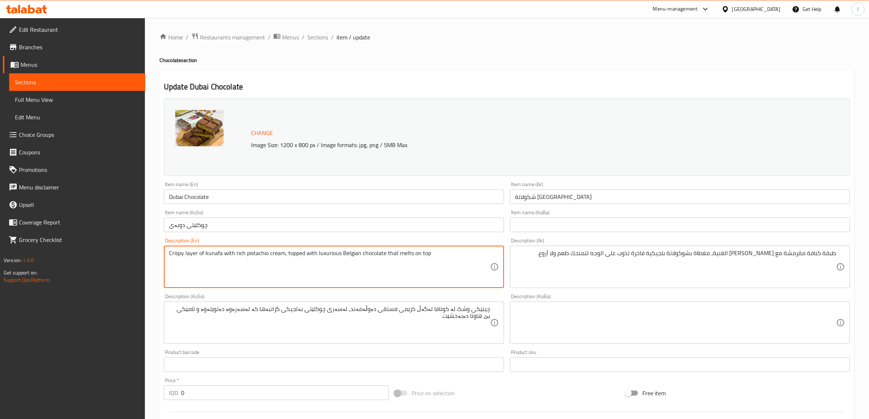
type textarea "Crispy layer of kunafa with rich pistachio cream, topped with luxurious Belgian…"
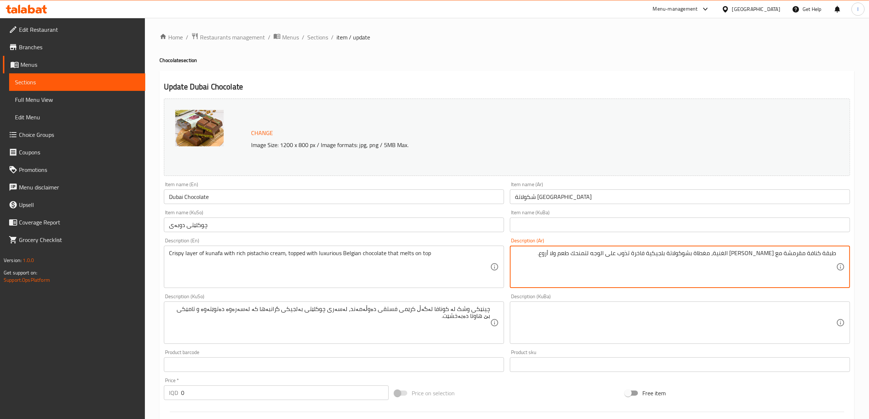
drag, startPoint x: 526, startPoint y: 256, endPoint x: 597, endPoint y: 260, distance: 71.3
click at [730, 255] on textarea "طبقة كنافة مقرمشة مع [PERSON_NAME] الغنية، مغطاة بشوكولاتة بلجيكية فاخرة تذوب ع…" at bounding box center [675, 267] width 321 height 35
click at [729, 255] on textarea "طبقة كنافة مقرمشة مع [PERSON_NAME] الغنية، مغطاة بشوكولاتة بلجيكية فاخرة تذوب ع…" at bounding box center [675, 267] width 321 height 35
click at [755, 256] on textarea "طبقة كنافة مقرمشة مع كريمة البستاشيو غنية، مغطاة بشوكولاتة بلجيكية فاخرة تذوب ع…" at bounding box center [675, 267] width 321 height 35
click at [646, 255] on textarea "طبقة كنافة مقرمشة مع كريمة بستاشيو غنية، مغطاة بشوكولاتة بلجيكية فاخرة تذوب على…" at bounding box center [675, 267] width 321 height 35
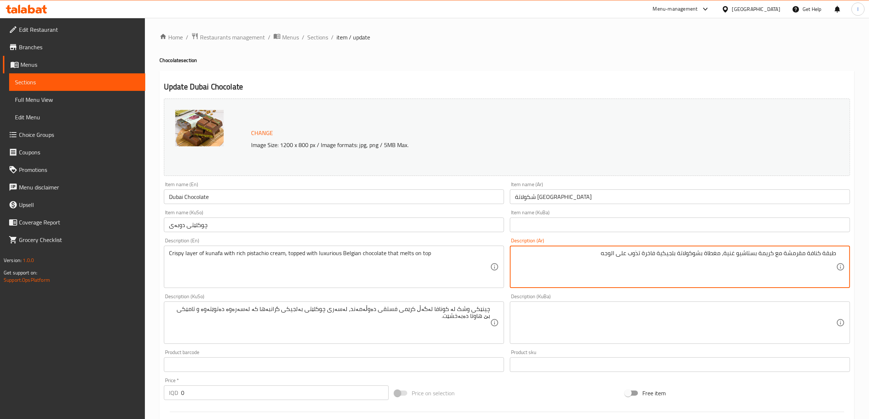
click at [647, 255] on textarea "طبقة كنافة مقرمشة مع كريمة بستاشيو غنية، مغطاة بشوكولاتة بلجيكية فاخرة تذوب على…" at bounding box center [675, 267] width 321 height 35
type textarea "طبقة كنافة مقرمشة مع كريمة بستاشيو غنية، مغطاة بشوكولاتة بلجيكية فاخرة تذوب على…"
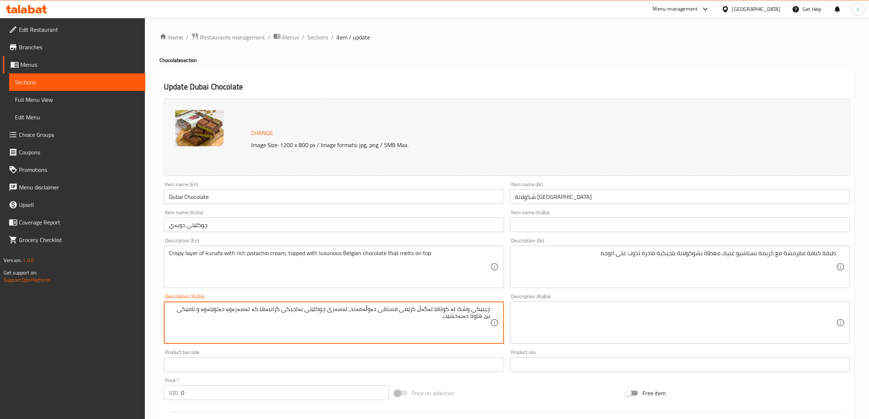
click at [437, 312] on textarea "چینێکی وشک لە کونافا لەگەڵ کرێمی فستقی دەوڵەمەند، لەسەری چوکلێتی بەلجیکی گرانبە…" at bounding box center [329, 323] width 321 height 35
click at [463, 311] on textarea "چینێکی وشک لە کونافە لەگەڵ کرێمی فستقی دەوڵەمەند، لەسەری چوکلێتی بەلجیکی گرانبە…" at bounding box center [329, 323] width 321 height 35
click at [384, 311] on textarea "چینێکی کریسپی لە کونافە لەگەڵ کرێمی فستقی دەوڵەمەند، لەسەری چوکلێتی بەلجیکی گرا…" at bounding box center [329, 323] width 321 height 35
click at [274, 309] on textarea "چینێکی کریسپی لە کونافە لەگەڵ کرێمی فستەقی دەوڵەمەند، لەسەری چوکلێتی بەلجیکی گر…" at bounding box center [329, 323] width 321 height 35
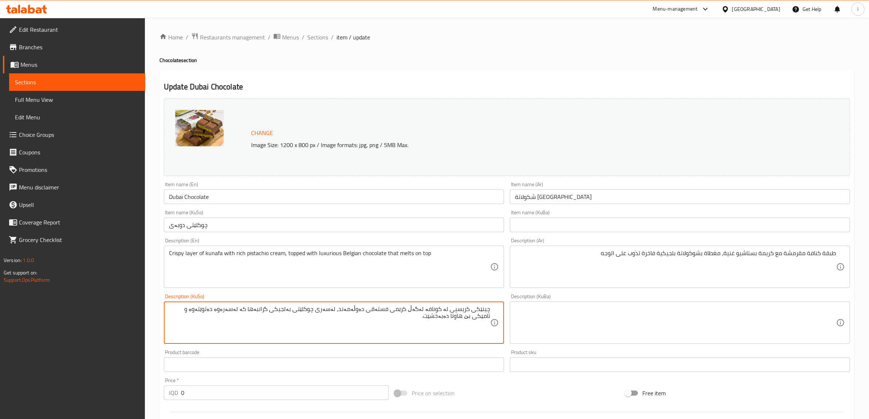
click at [274, 309] on textarea "چینێکی کریسپی لە کونافە لەگەڵ کرێمی فستەقی دەوڵەمەند، لەسەری چوکلێتی بەلجیکی گر…" at bounding box center [329, 323] width 321 height 35
type textarea "چینێکی کریسپی لە کونافە لەگەڵ کرێمی فستەقی دەوڵەمەند، لەسەری چوکلێتی بەلجیکی ەک…"
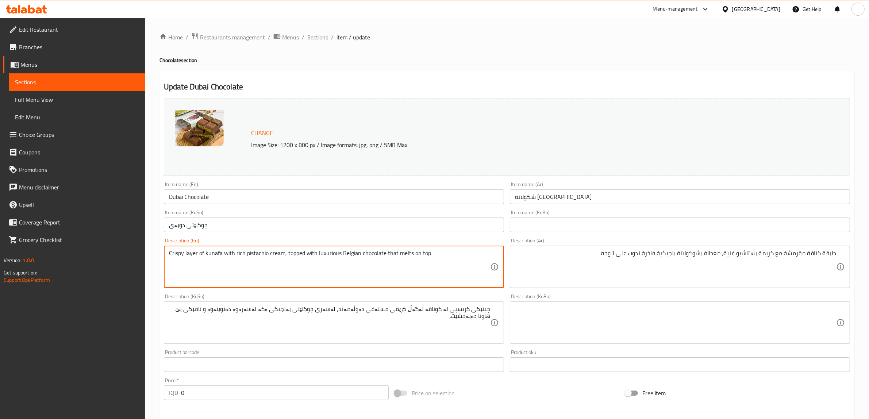
click at [329, 256] on textarea "Crispy layer of kunafa with rich pistachio cream, topped with luxurious Belgian…" at bounding box center [329, 267] width 321 height 35
type textarea "Crispy layer of kunafa with rich pistachio cream, topped with Belgian chocolate…"
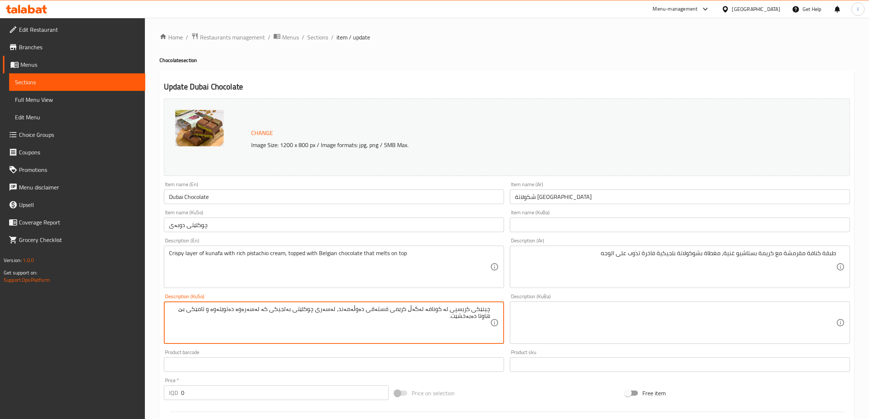
type textarea "چینێکی کریسپی لە کونافە لەگەڵ کرێمی فستەقی دەوڵەمەند، لەسەری چوکلێتی بەلجیکی کە…"
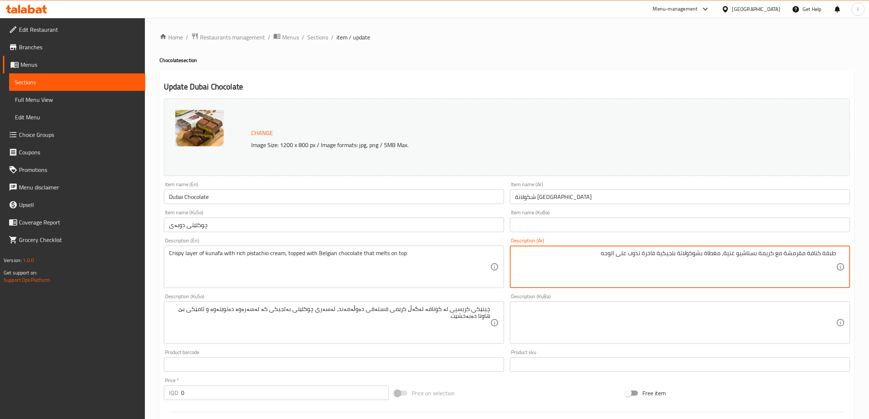
click at [651, 254] on textarea "طبقة كنافة مقرمشة مع كريمة بستاشيو غنية، مغطاة بشوكولاتة بلجيكية فاخرة تذوب على…" at bounding box center [675, 267] width 321 height 35
click at [628, 256] on textarea "طبقة كنافة مقرمشة مع كريمة بستاشيو غنية، مغطاة بشوكولاتة بلجيكية تذوب على الوجه" at bounding box center [675, 267] width 321 height 35
type textarea "طبقة كنافة مقرمشة مع كريمة بستاشيو غنية، مغطاة بشوكولاتة بلجيكية تذوب على وجه"
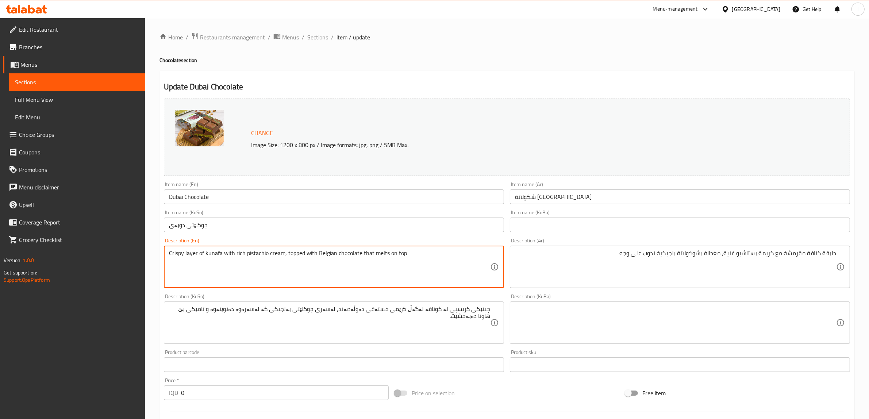
drag, startPoint x: 458, startPoint y: 257, endPoint x: 369, endPoint y: 258, distance: 89.1
click at [344, 261] on textarea "Crispy layer of kunafa with rich pistachio cream, topped with Belgian chocolate…" at bounding box center [329, 267] width 321 height 35
drag, startPoint x: 441, startPoint y: 258, endPoint x: 336, endPoint y: 255, distance: 104.8
click at [336, 255] on textarea "Crispy layer of kunafa with rich pistachio cream, topped with Belgian chocolate…" at bounding box center [329, 267] width 321 height 35
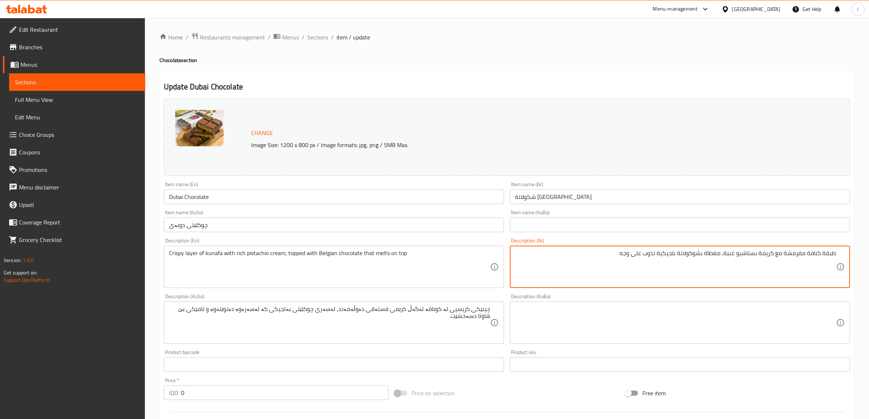
click at [168, 310] on div "چینێکی کریسپی لە کونافە لەگەڵ کرێمی فستەقی دەوڵەمەند، لەسەری چوکلێتی بەلجیکی کە…" at bounding box center [334, 323] width 340 height 42
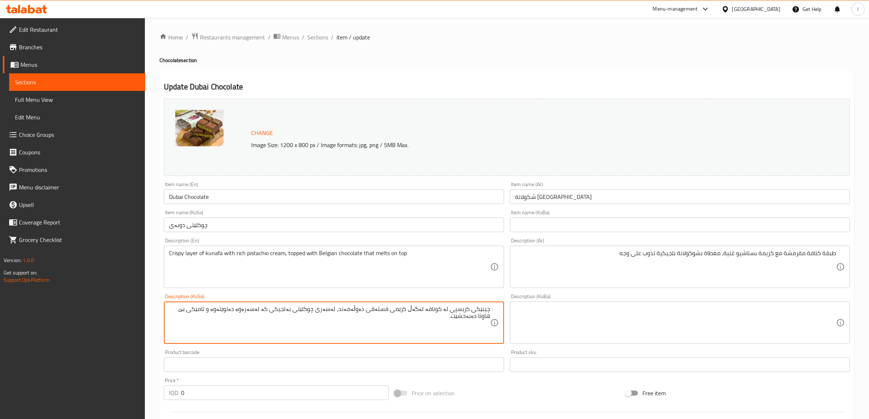
click at [247, 333] on textarea "چینێکی کریسپی لە کونافە لەگەڵ کرێمی فستەقی دەوڵەمەند، لەسەری چوکلێتی بەلجیکی کە…" at bounding box center [329, 323] width 321 height 35
click at [256, 313] on textarea "چینێکی کریسپی لە کونافە لەگەڵ کرێمی فستەقی دەوڵەمەند، لەسەری چوکلێتی بەلجیکی کە…" at bounding box center [329, 323] width 321 height 35
click at [205, 311] on textarea "چینێکی کریسپی لە کونافە لەگەڵ کرێمی فستەقی دەوڵەمەند، لەسەری چوکلێتی بەلجیکی کە…" at bounding box center [329, 323] width 321 height 35
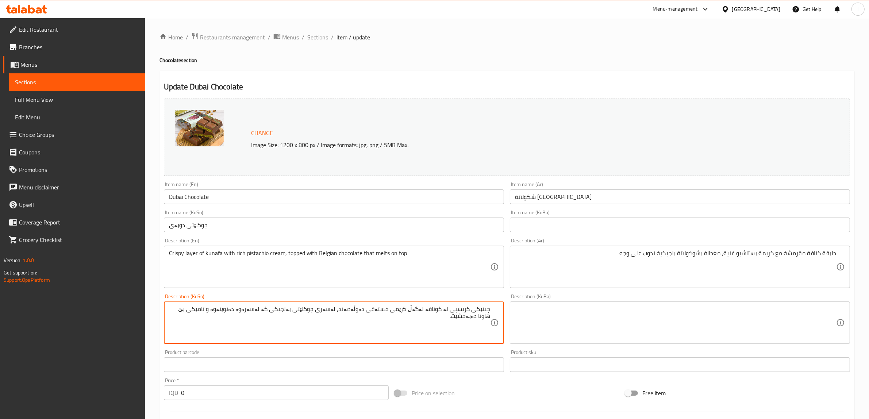
click at [169, 309] on textarea "چینێکی کریسپی لە کونافە لەگەڵ کرێمی فستەقی دەوڵەمەند، لەسەری چوکلێتی بەلجیکی کە…" at bounding box center [329, 323] width 321 height 35
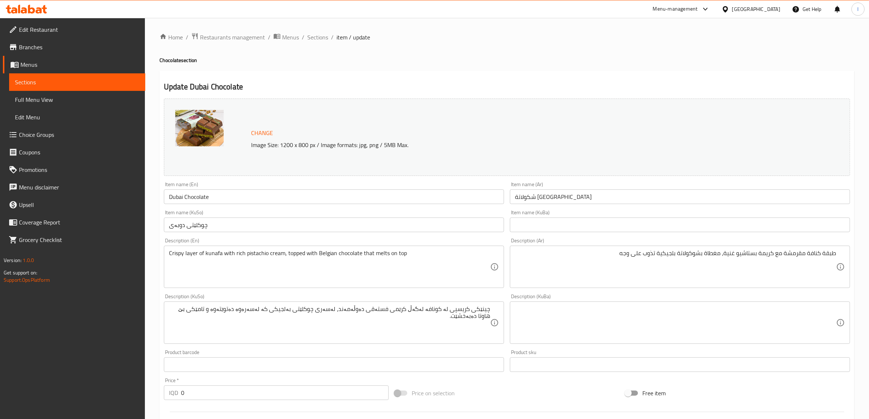
drag, startPoint x: 166, startPoint y: 309, endPoint x: 232, endPoint y: 313, distance: 65.8
click at [232, 313] on div "چینێکی کریسپی لە کونافە لەگەڵ کرێمی فستەقی دەوڵەمەند، لەسەری چوکلێتی بەلجیکی کە…" at bounding box center [334, 323] width 340 height 42
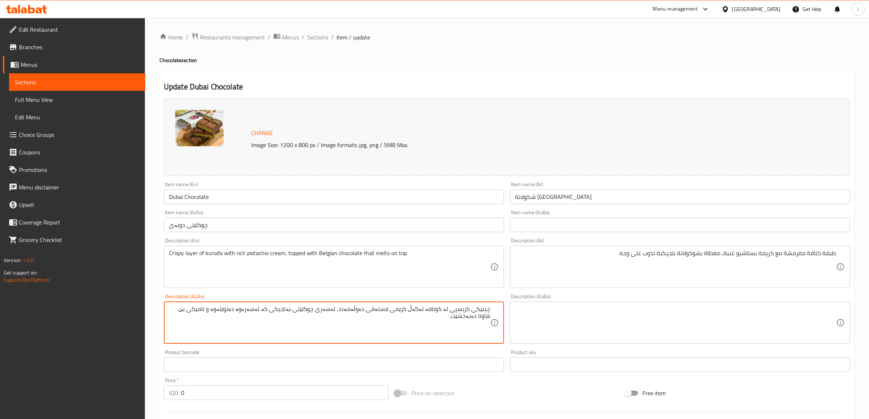
drag, startPoint x: 237, startPoint y: 309, endPoint x: 141, endPoint y: 305, distance: 96.5
click at [141, 305] on div "Edit Restaurant Branches Menus Sections Full Menu View Edit Menu Choice Groups …" at bounding box center [434, 322] width 869 height 609
click at [282, 310] on textarea "چینێکی کریسپی لە کونافە لەگەڵ کرێمی فستەقی دەوڵەمەند، لەسەری چوکلێتی بەلجیکی کە…" at bounding box center [329, 323] width 321 height 35
click at [266, 310] on textarea "چینێکی کریسپی لە کونافە لەگەڵ کرێمی فستەقی دەوڵەمەند، لەسەری چوکلێتی بەلجیکی لە…" at bounding box center [329, 323] width 321 height 35
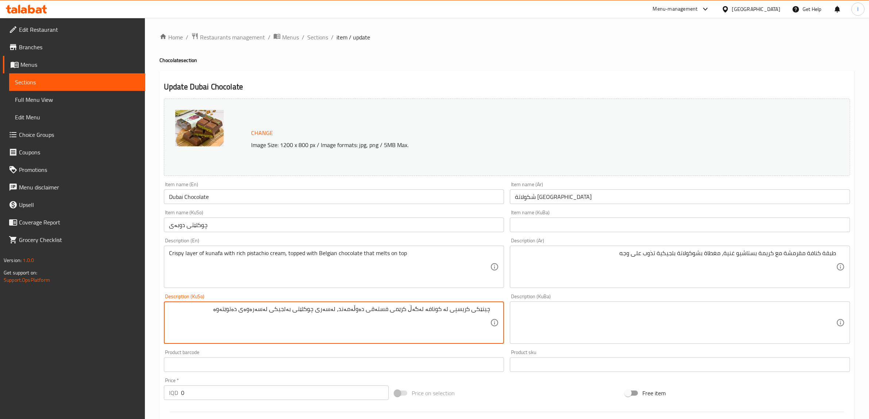
click at [349, 313] on textarea "چینێکی کریسپی لە کونافە لەگەڵ کرێمی فستەقی دەوڵەمەند، لەسەری چوکلێتی بەلجیکی لە…" at bounding box center [329, 323] width 321 height 35
click at [352, 311] on textarea "چینێکی کریسپی لە کونافە لەگەڵ کرێمی فستەقی دەوڵەمەندولەسەری چوکلێتی بەلجیکی لەس…" at bounding box center [329, 323] width 321 height 35
type textarea "چینێکی کریسپی لە کونافە لەگەڵ کرێمی فستەقی دەوڵەمەند ولەسەری چوکلێتی بەلجیکی لە…"
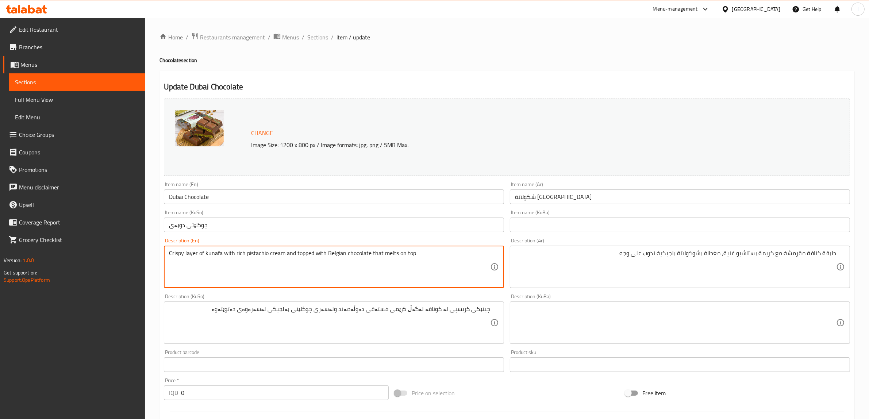
type textarea "Crispy layer of kunafa with rich pistachio cream and topped with Belgian chocol…"
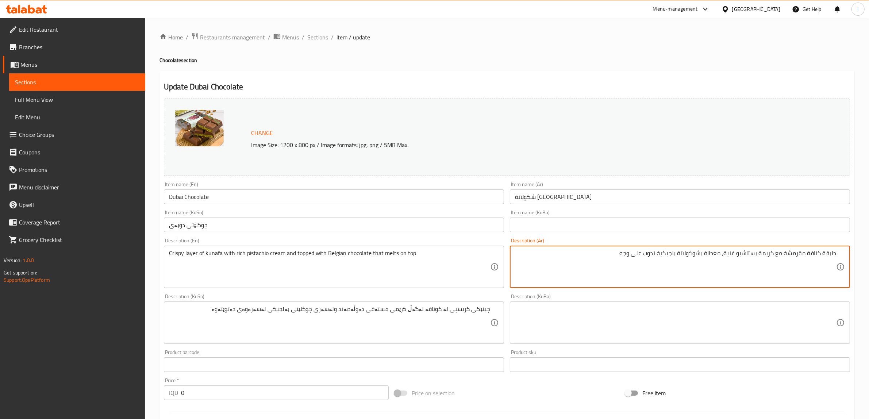
drag, startPoint x: 725, startPoint y: 256, endPoint x: 722, endPoint y: 258, distance: 4.1
click at [573, 258] on textarea "طبقة كنافة مقرمشة مع كريمة بستاشيو غنية ومغطاة بشوكولاتة بلجيكية تذوب على وجه" at bounding box center [675, 267] width 321 height 35
type textarea "طبقة كنافة مقرمشة مع كريمة بستاشيو غنية ومغطاة بشوكولاتة بلجيكية تذوب على وجه"
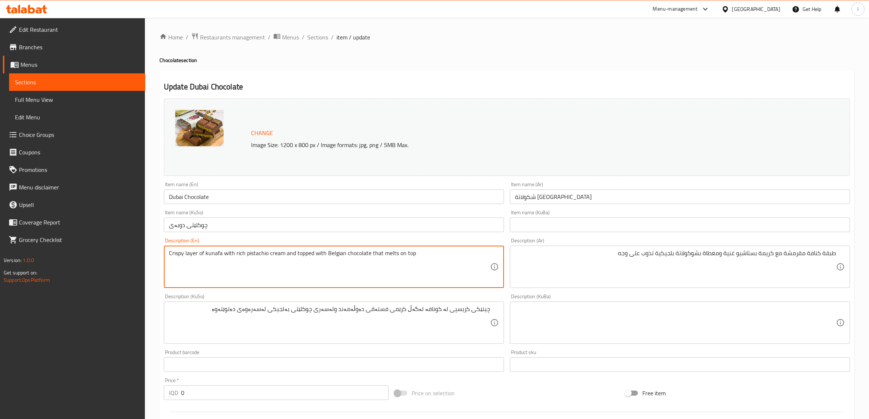
drag, startPoint x: 439, startPoint y: 259, endPoint x: 296, endPoint y: 260, distance: 143.2
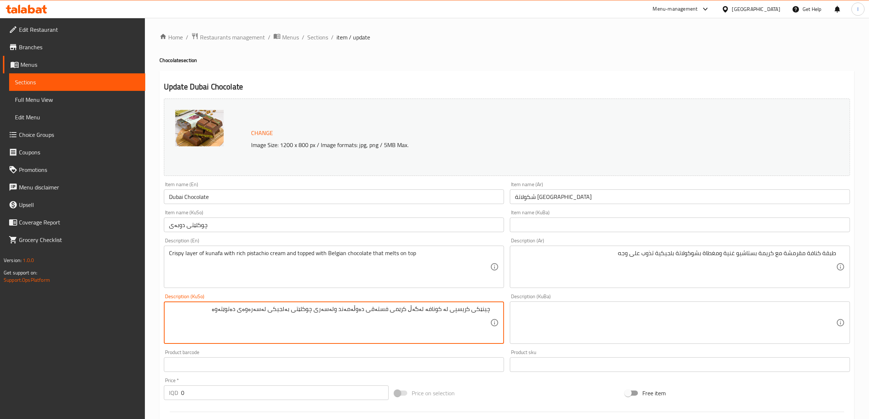
drag, startPoint x: 330, startPoint y: 312, endPoint x: 347, endPoint y: 313, distance: 17.2
click at [347, 313] on textarea "چینێکی کریسپی لە کونافە لەگەڵ کرێمی فستەقی دەوڵەمەند وداپۆشراوە بە چوکلێتی بەلج…" at bounding box center [329, 323] width 321 height 35
click at [276, 314] on textarea "چینێکی کریسپی لە کونافە لەگەڵ کرێمی فستەقی دەوڵەمەند و داپۆشراوە بە چوکلێتی بەل…" at bounding box center [329, 323] width 321 height 35
click at [271, 310] on textarea "چینێکی کریسپی لە کونافە لەگەڵ کرێمی فستەقی دەوڵەمەند و داپۆشراوە بە چوکلێتی بەل…" at bounding box center [329, 323] width 321 height 35
click at [276, 311] on textarea "چینێکی کریسپی لە کونافە لەگەڵ کرێمی فستەقی دەوڵەمەند و داپۆشراوە بە چوکلێتی بەل…" at bounding box center [329, 323] width 321 height 35
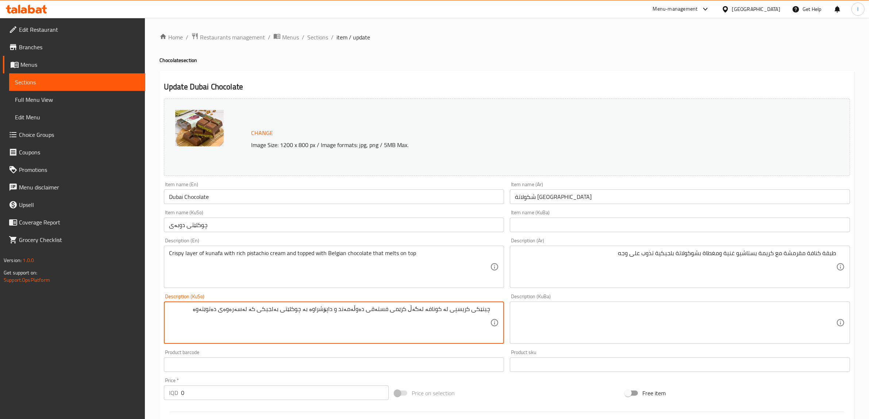
drag, startPoint x: 192, startPoint y: 312, endPoint x: 493, endPoint y: 310, distance: 300.9
click at [496, 313] on div "چینێکی کریسپی لە کونافە لەگەڵ کرێمی فستەقی دەوڵەمەند و داپۆشراوە بە چوکلێتی بەل…" at bounding box center [334, 323] width 340 height 42
click at [469, 309] on textarea "چینێکی کریسپی لە کونافە لەگەڵ کرێمی فستەقی دەوڵەمەند و داپۆشراوە بە چوکلێتی بەل…" at bounding box center [329, 323] width 321 height 35
click at [468, 309] on textarea "چینێکی کریسپی لە کونافە لەگەڵ کرێمی فستەقی دەوڵەمەند و داپۆشراوە بە چوکلێتی بەل…" at bounding box center [329, 323] width 321 height 35
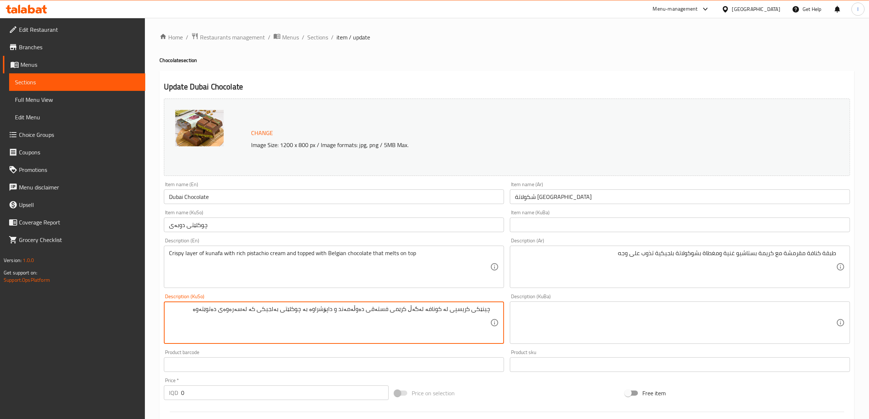
type textarea "چینێکی کریسپی لە کونافە لەگەڵ کرێمی فستەقی دەوڵەمەند و داپۆشراوە بە چوکلێتی بەل…"
click at [585, 303] on div "Description (KuBa)" at bounding box center [680, 323] width 340 height 42
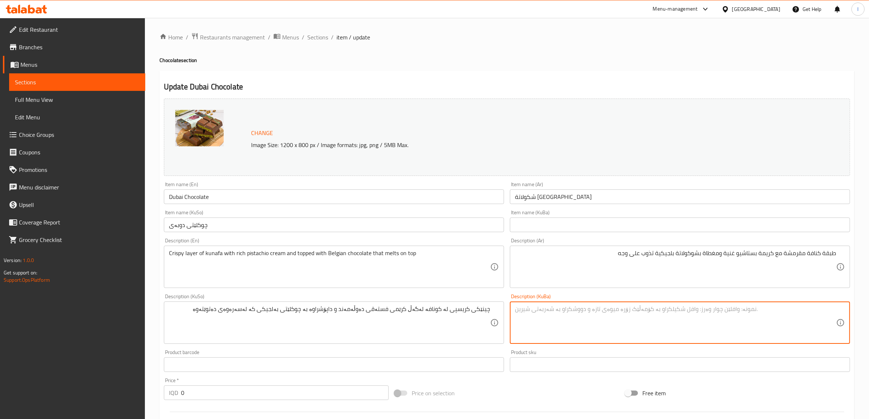
click at [574, 313] on textarea at bounding box center [675, 323] width 321 height 35
paste textarea "چینێکی کریسپی لە کونافە لەگەڵ کرێمی فستەقی دەوڵەمەند و داپۆشراوە بە چوکلێتی بەل…"
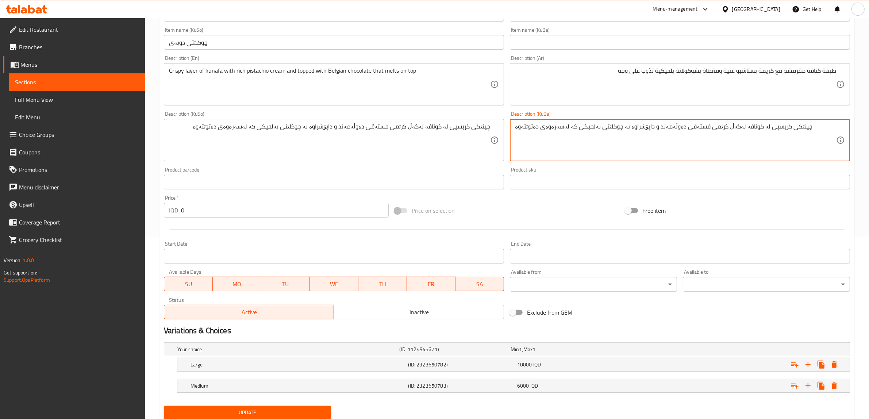
scroll to position [207, 0]
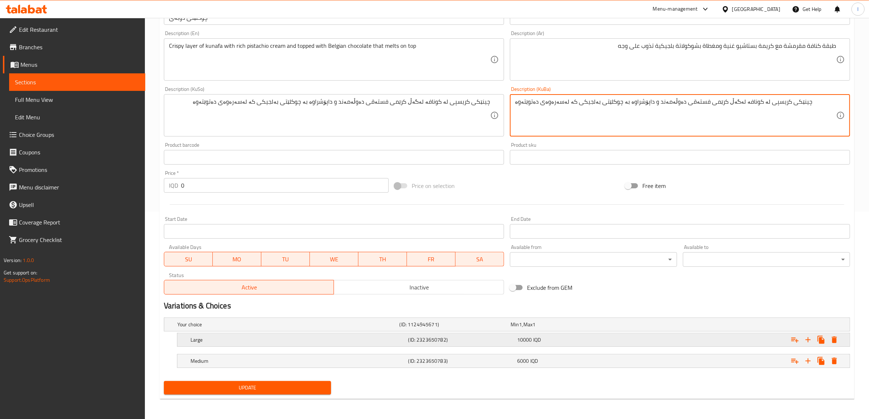
type textarea "چینێکی کریسپی لە کونافە لەگەڵ کرێمی فستەقی دەوڵەمەند و داپۆشراوە بە چوکلێتی بەل…"
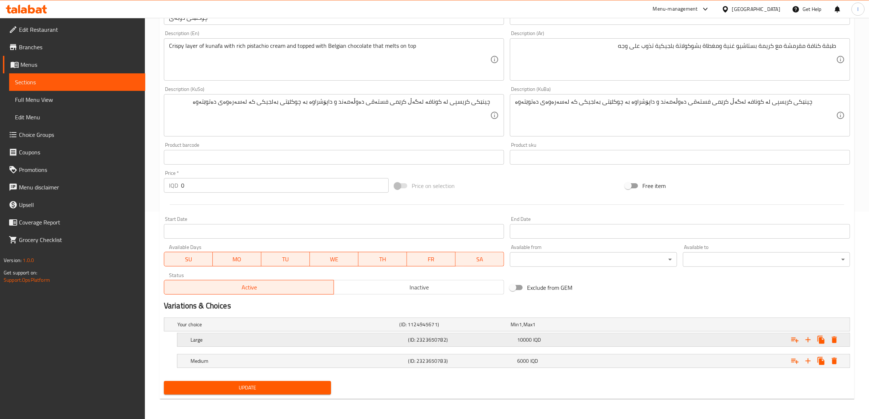
click at [335, 342] on h5 "Large" at bounding box center [298, 339] width 215 height 7
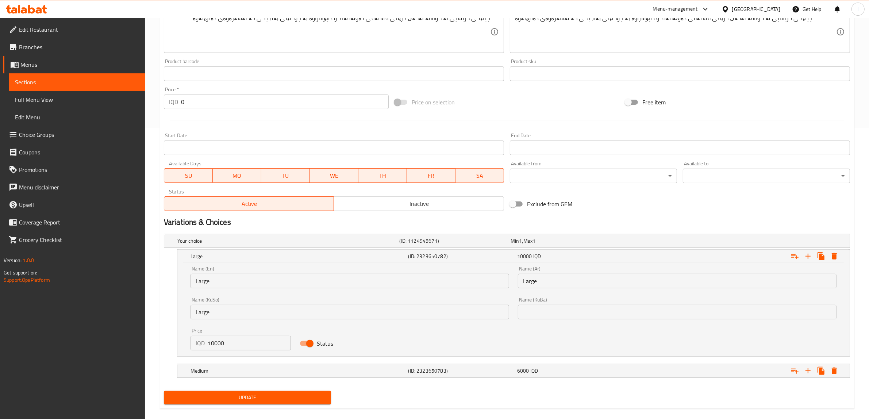
scroll to position [299, 0]
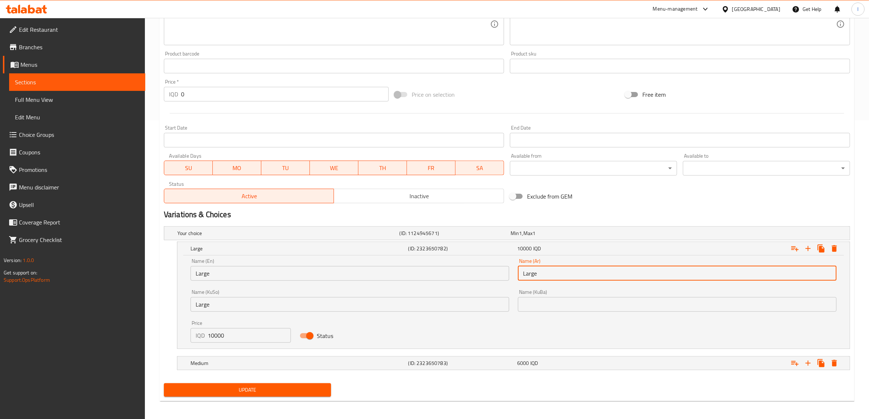
drag, startPoint x: 527, startPoint y: 269, endPoint x: 498, endPoint y: 267, distance: 28.9
click at [501, 269] on div "Name (En) Large Name (En) Name (Ar) Large Name (Ar) Name (KuSo) Large Name (KuS…" at bounding box center [513, 300] width 655 height 93
paste input "كبير"
type input "كبير"
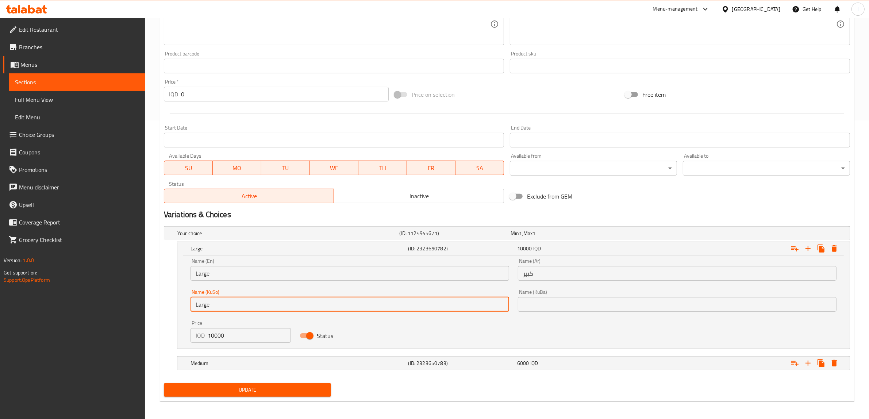
drag, startPoint x: 240, startPoint y: 307, endPoint x: 116, endPoint y: 313, distance: 124.6
click at [119, 312] on div "Edit Restaurant Branches Menus Sections Full Menu View Edit Menu Choice Groups …" at bounding box center [434, 70] width 869 height 703
paste input "گەورە"
type input "گەورە"
click at [291, 364] on h5 "Medium" at bounding box center [298, 363] width 215 height 7
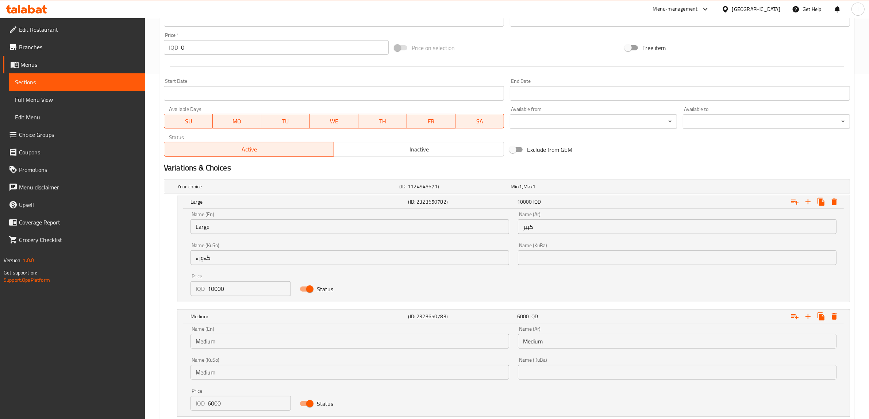
scroll to position [395, 0]
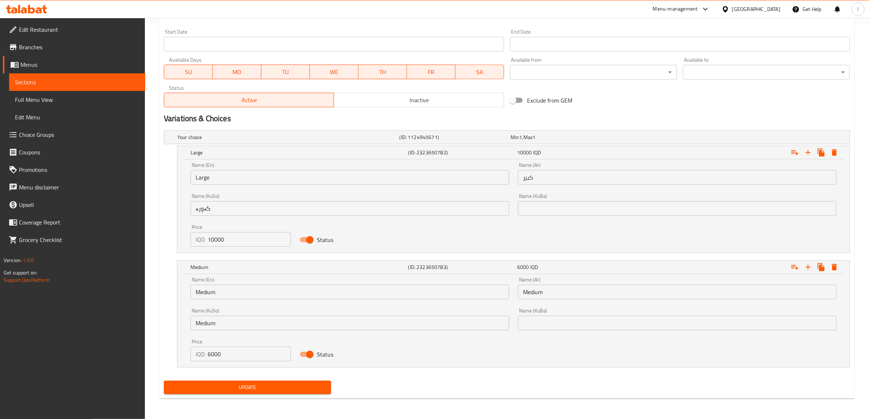
drag, startPoint x: 464, startPoint y: 288, endPoint x: 443, endPoint y: 287, distance: 20.8
click at [444, 287] on div "Name (En) Medium Name (En) Name (Ar) Medium Name (Ar) Name (KuSo) Medium Name (…" at bounding box center [513, 319] width 655 height 93
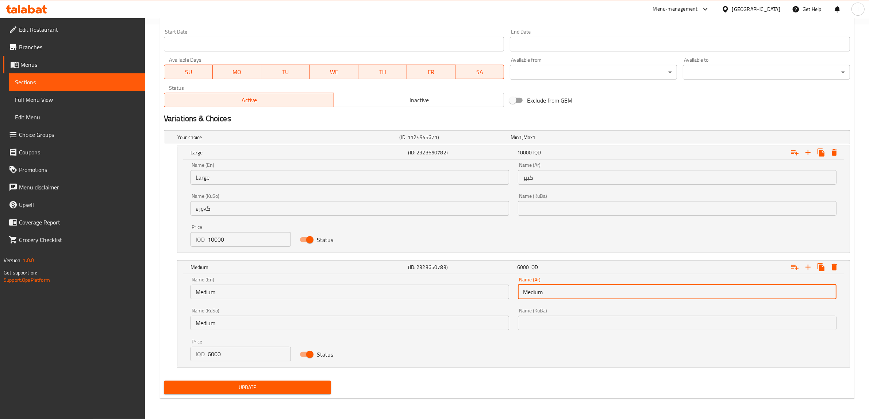
paste input "وسط"
type input "وسط"
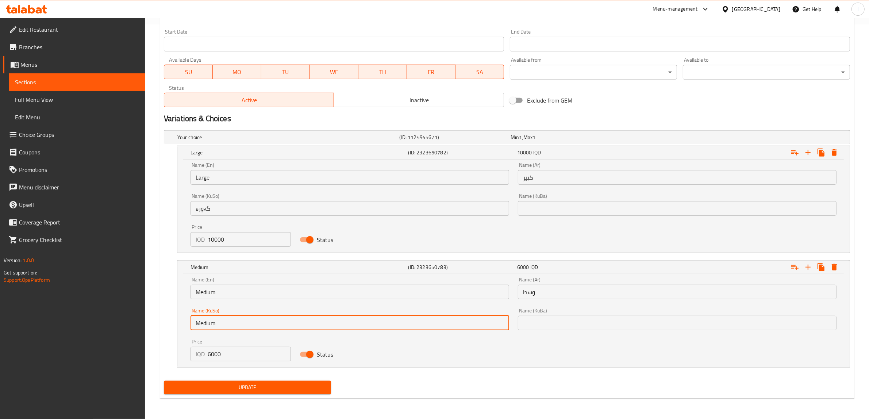
drag, startPoint x: 214, startPoint y: 326, endPoint x: 114, endPoint y: 321, distance: 100.2
click at [115, 322] on div "Edit Restaurant Branches Menus Sections Full Menu View Edit Menu Choice Groups …" at bounding box center [434, 21] width 869 height 796
paste input "ناوەند"
type input "ناوەند"
click at [260, 387] on span "Update" at bounding box center [248, 387] width 156 height 9
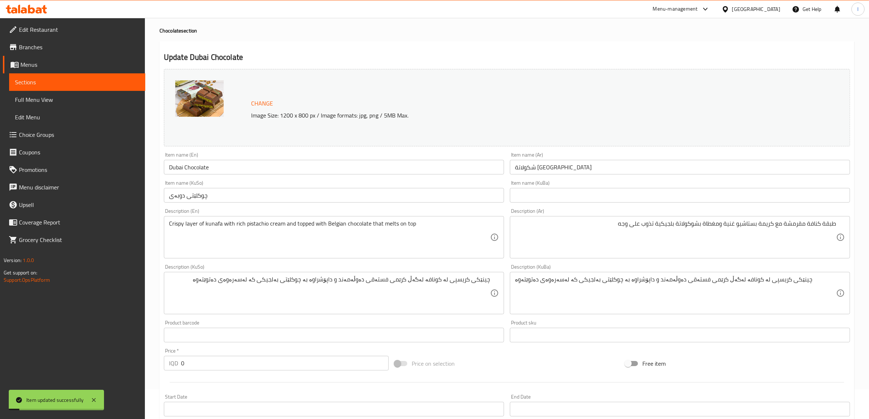
scroll to position [0, 0]
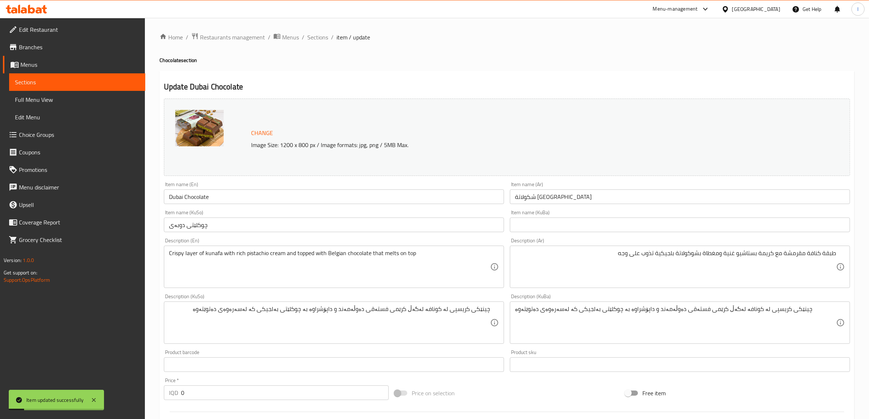
click at [48, 99] on span "Full Menu View" at bounding box center [77, 99] width 125 height 9
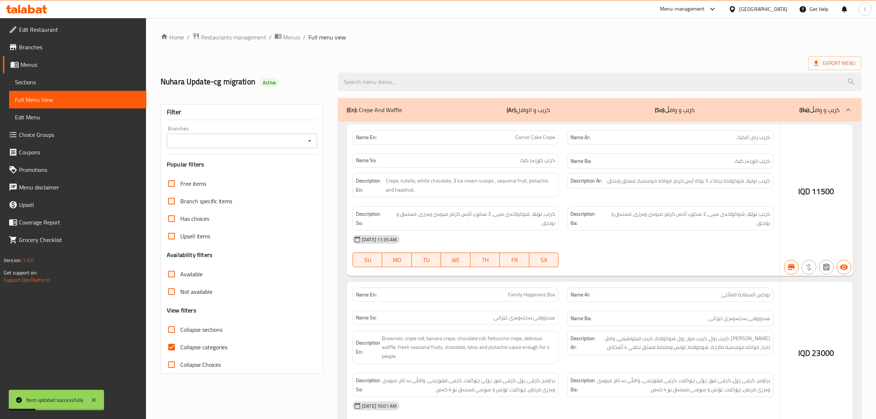
click at [238, 141] on div at bounding box center [438, 209] width 876 height 419
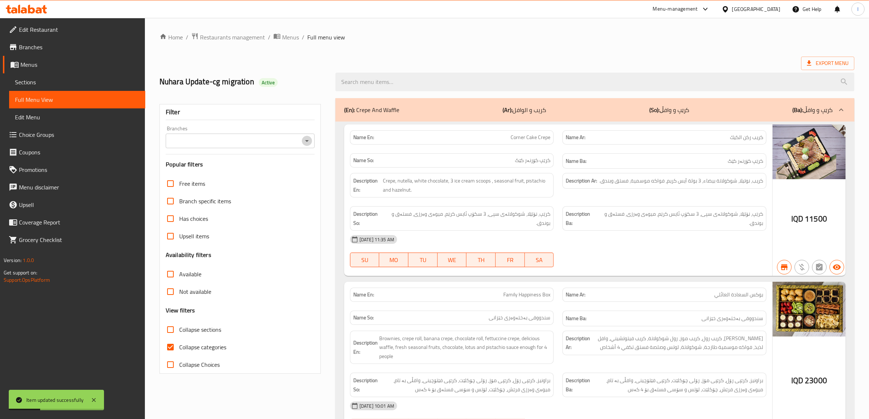
click at [304, 142] on icon "Open" at bounding box center [307, 141] width 9 height 9
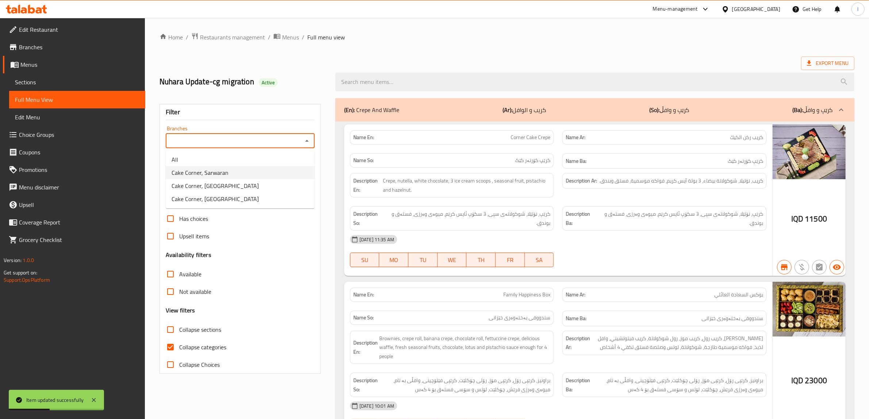
click at [217, 172] on span "Cake Corner, Sarwaran" at bounding box center [200, 172] width 57 height 9
type input "Cake Corner, Sarwaran"
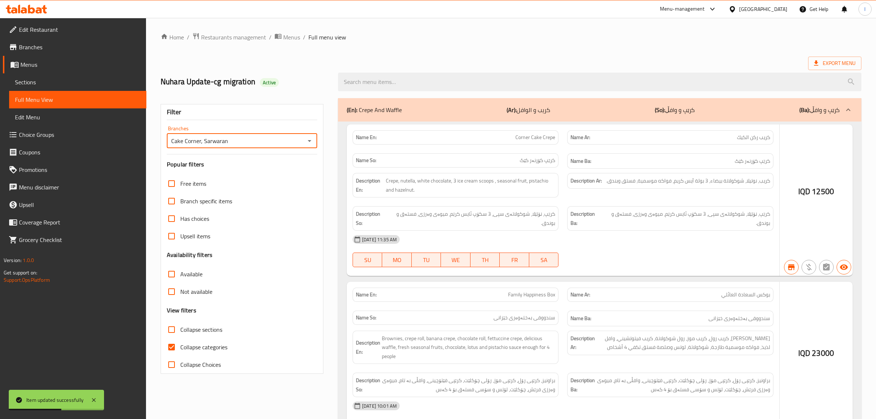
click at [411, 86] on div at bounding box center [438, 209] width 876 height 419
click at [412, 81] on div at bounding box center [438, 209] width 876 height 419
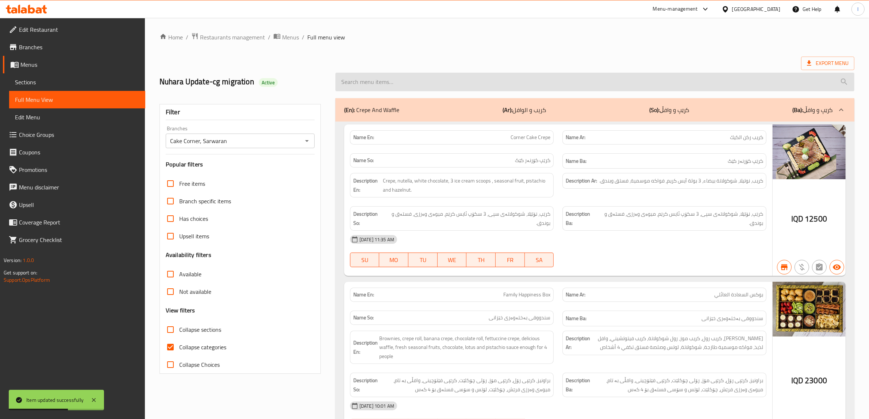
click at [412, 84] on input "search" at bounding box center [595, 82] width 519 height 19
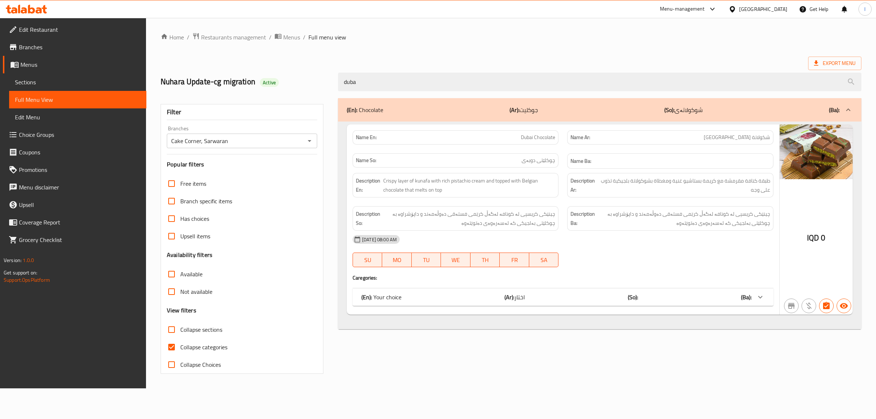
type input "duba"
click at [194, 345] on span "Collapse categories" at bounding box center [203, 347] width 47 height 9
click at [180, 345] on input "Collapse categories" at bounding box center [172, 348] width 18 height 18
checkbox input "false"
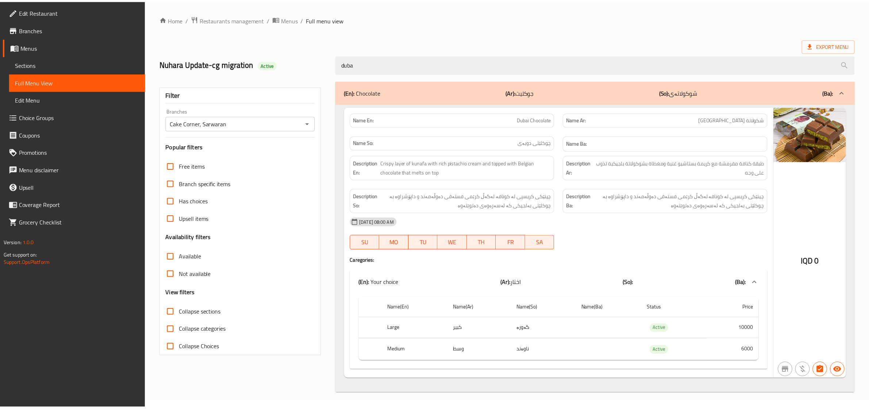
scroll to position [8, 0]
